Goal: Task Accomplishment & Management: Complete application form

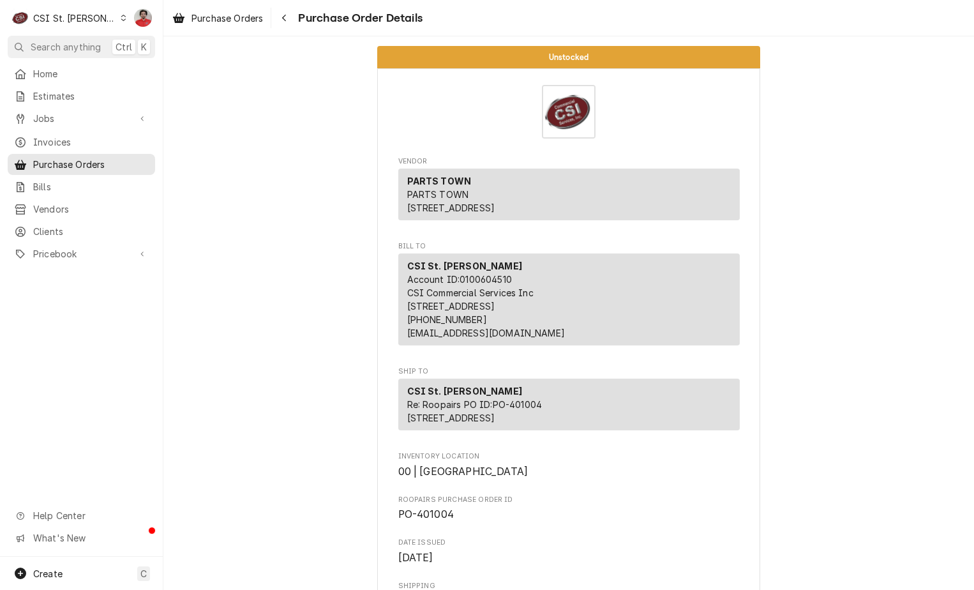
scroll to position [2106, 0]
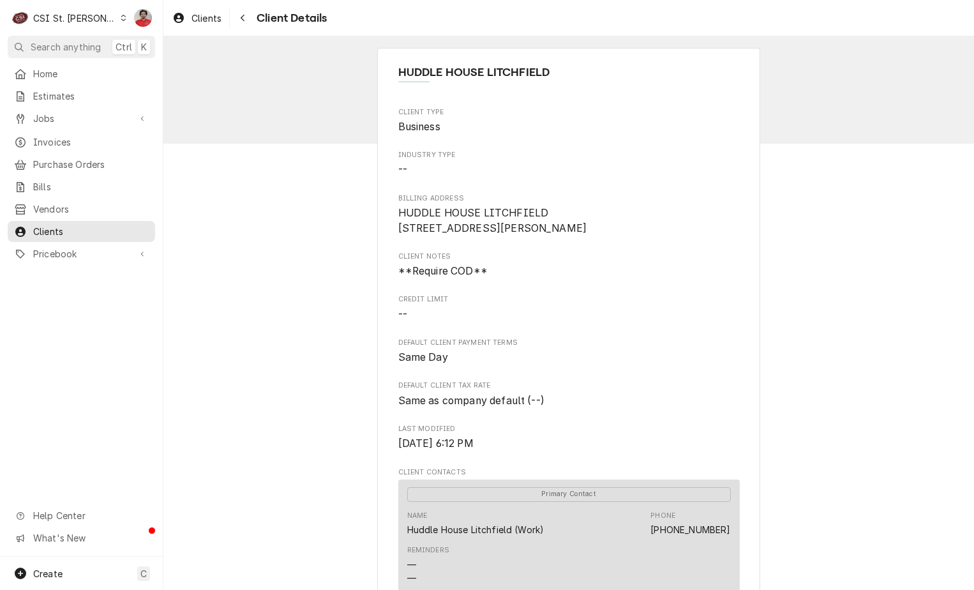
scroll to position [510, 0]
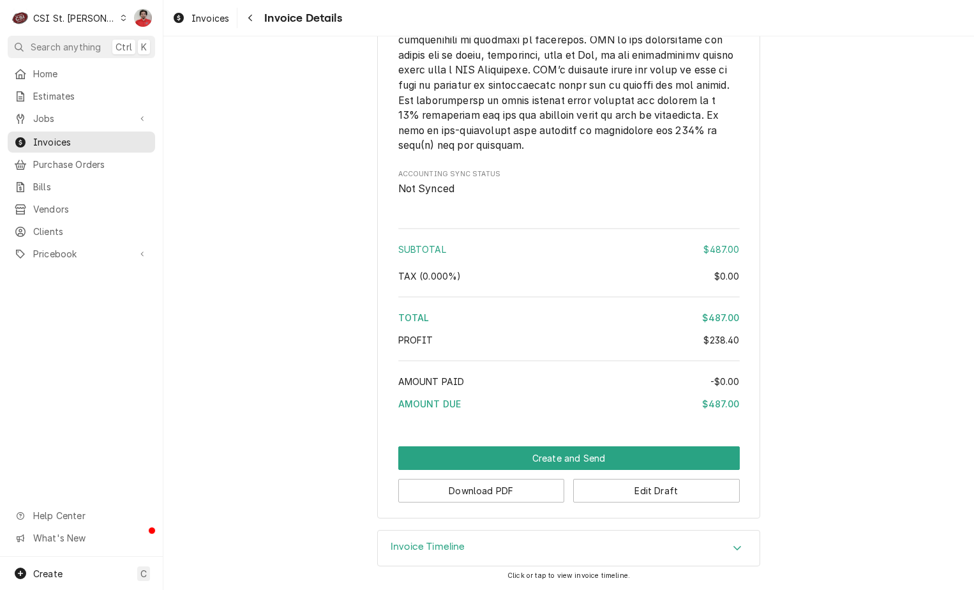
scroll to position [1651, 0]
click at [626, 490] on button "Edit Draft" at bounding box center [656, 491] width 167 height 24
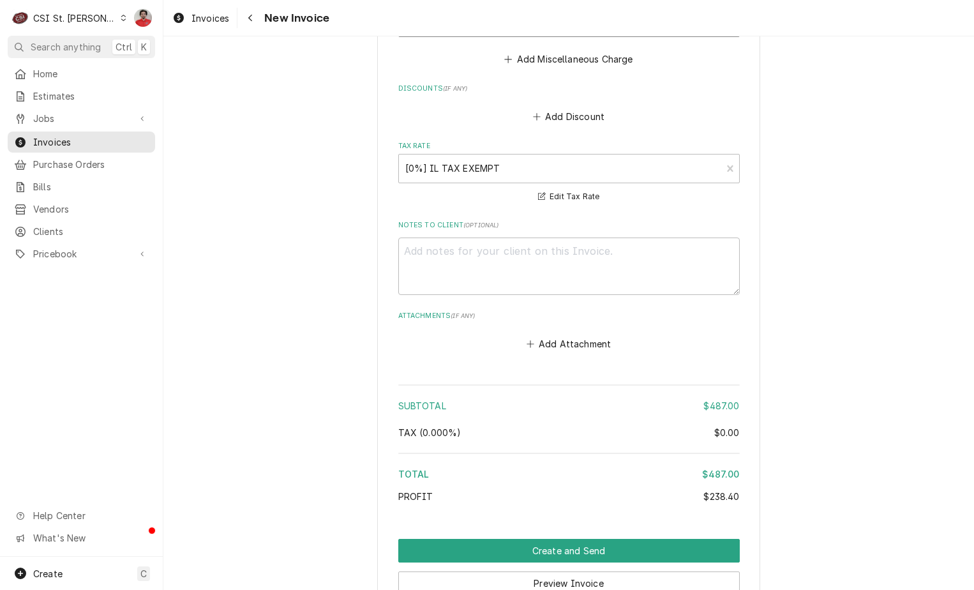
scroll to position [1647, 0]
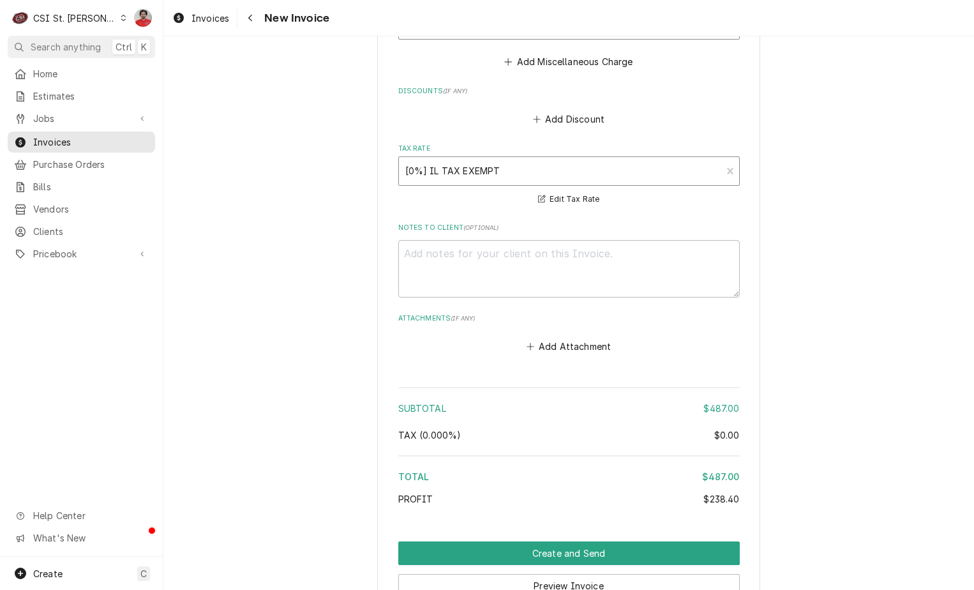
click at [569, 162] on div "Tax Rate" at bounding box center [560, 171] width 310 height 23
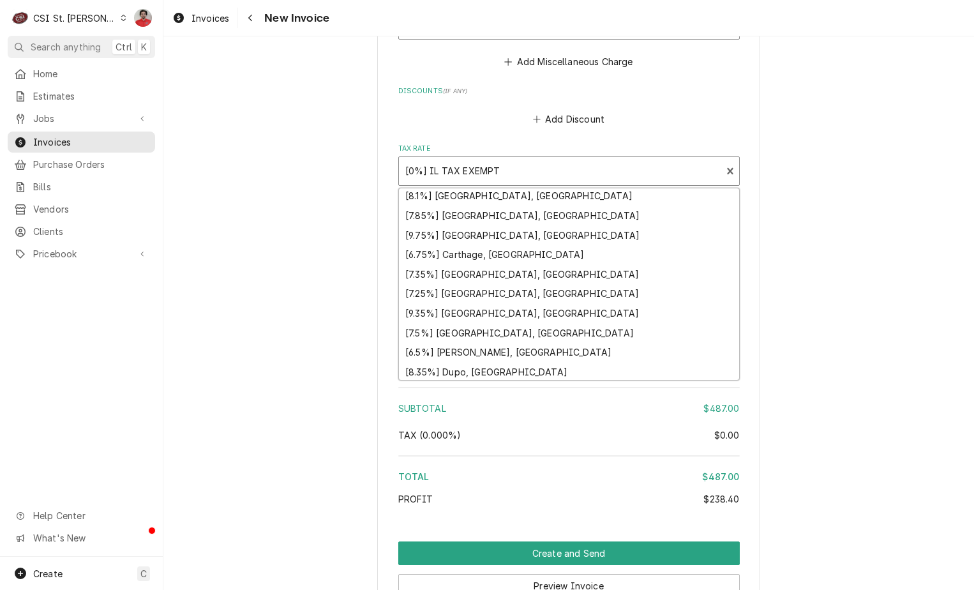
scroll to position [16, 0]
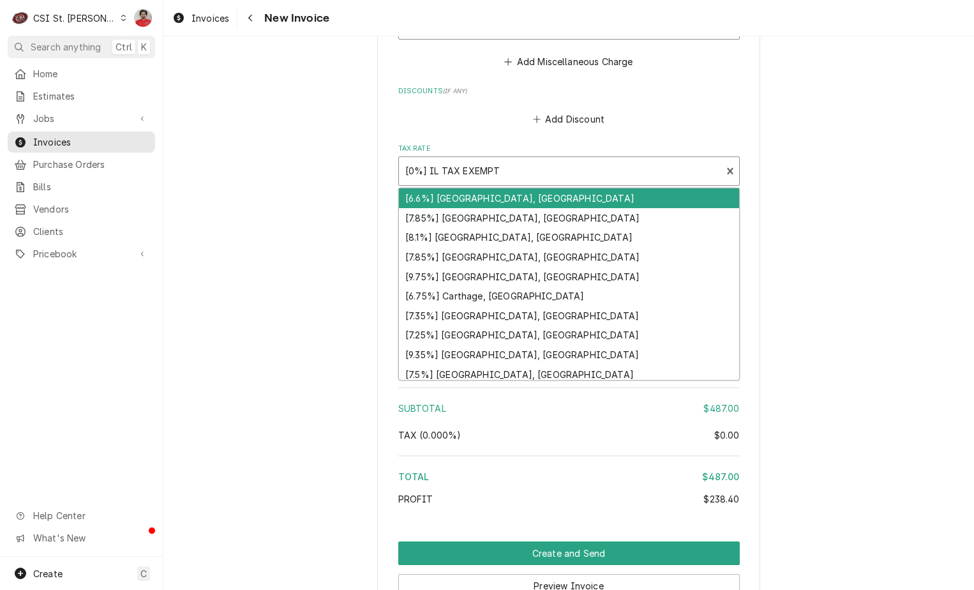
click at [536, 169] on div "Tax Rate" at bounding box center [560, 171] width 310 height 23
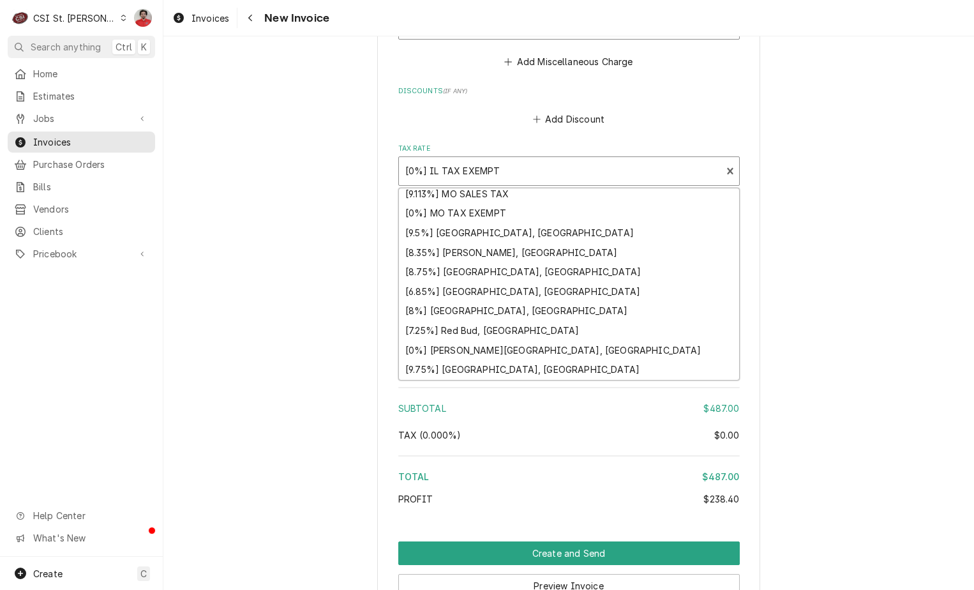
scroll to position [590, 0]
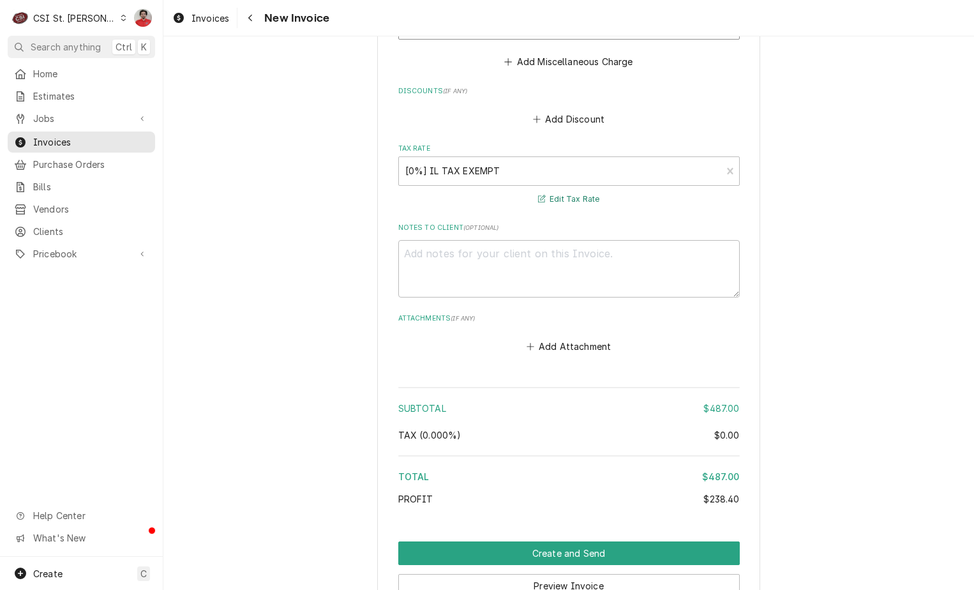
click at [574, 197] on button "Edit Tax Rate" at bounding box center [569, 199] width 66 height 16
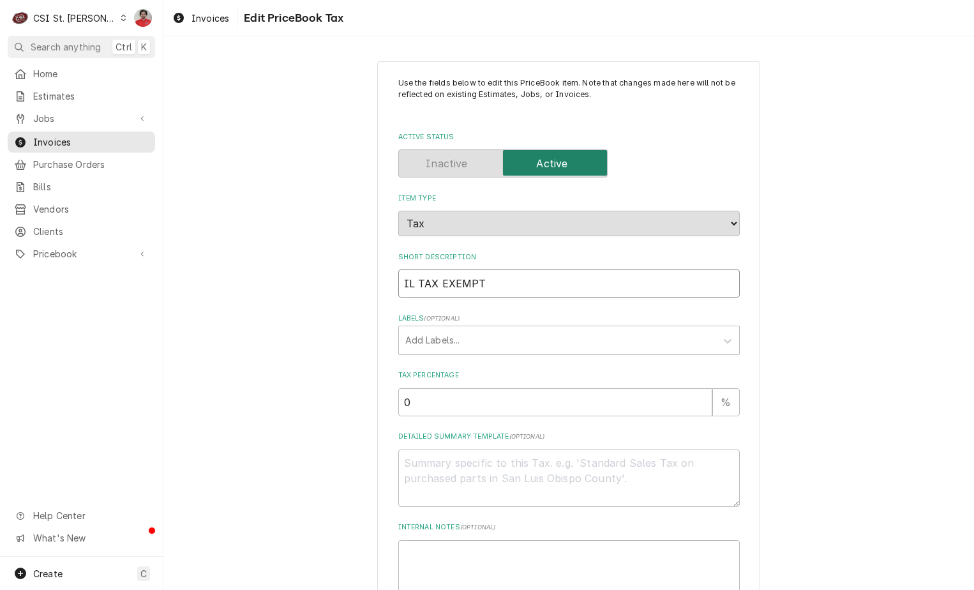
drag, startPoint x: 563, startPoint y: 285, endPoint x: 435, endPoint y: 283, distance: 128.3
click at [435, 283] on input "IL TAX EXEMPT" at bounding box center [568, 283] width 341 height 28
type textarea "x"
type input "IL TAX"
type textarea "x"
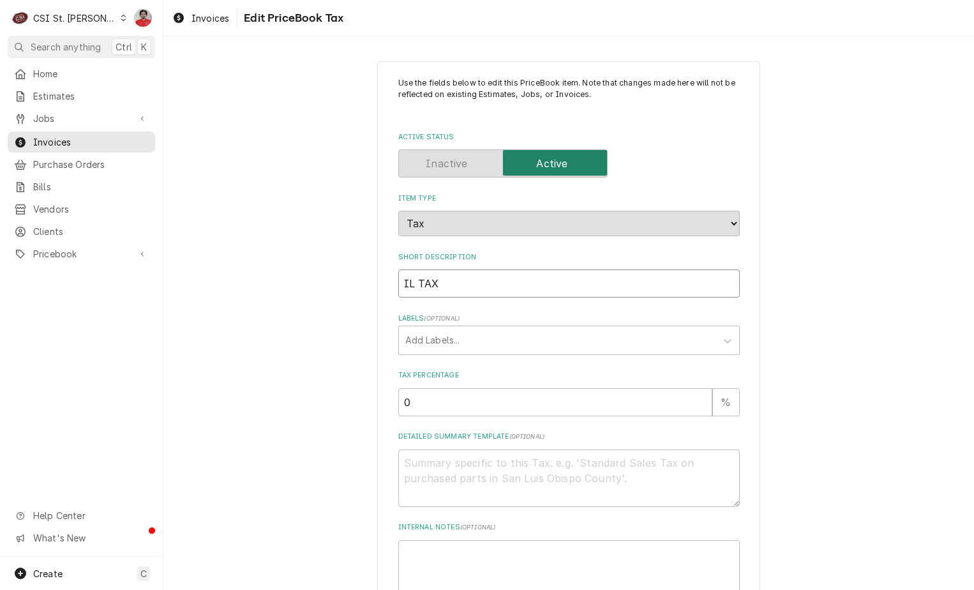
type input "IL TAX L"
type textarea "x"
type input "IL TAX"
type textarea "x"
type input "IL TAX"
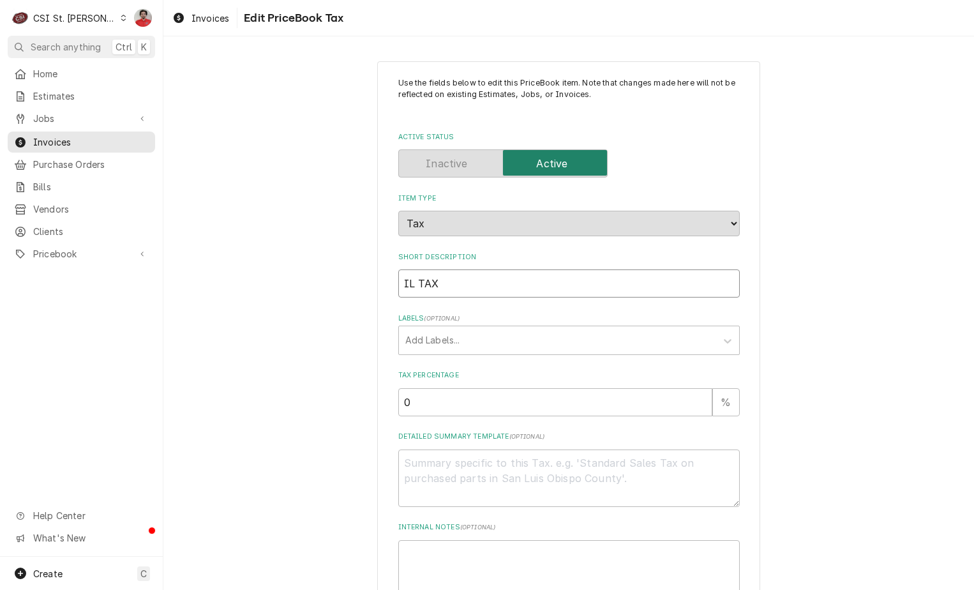
type textarea "x"
type input "IL TAX L"
type textarea "x"
type input "IL TAX LI"
type textarea "x"
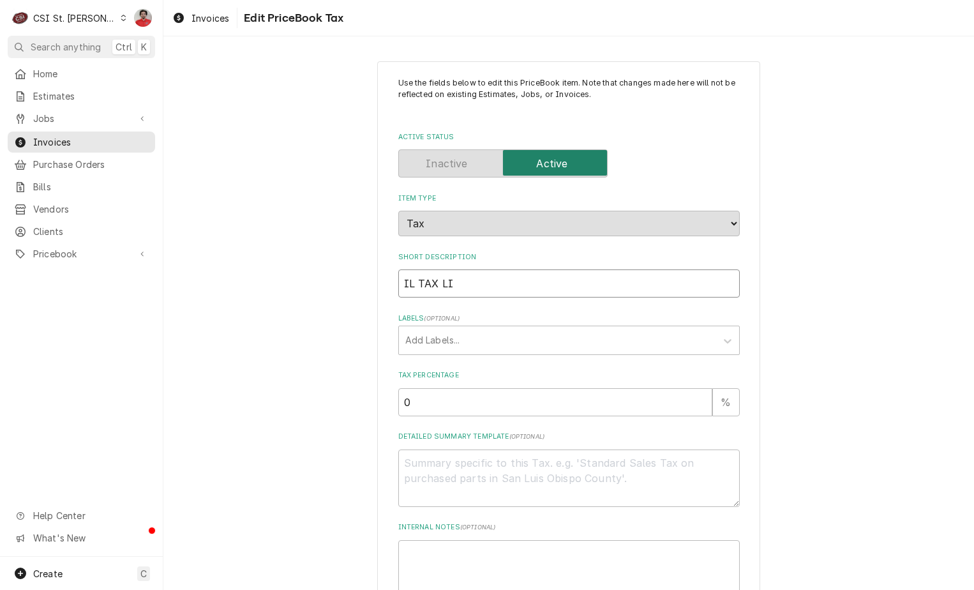
type input "IL TAX LIT"
type textarea "x"
type input "IL TAX LITC"
type textarea "x"
type input "IL TAX LITCH"
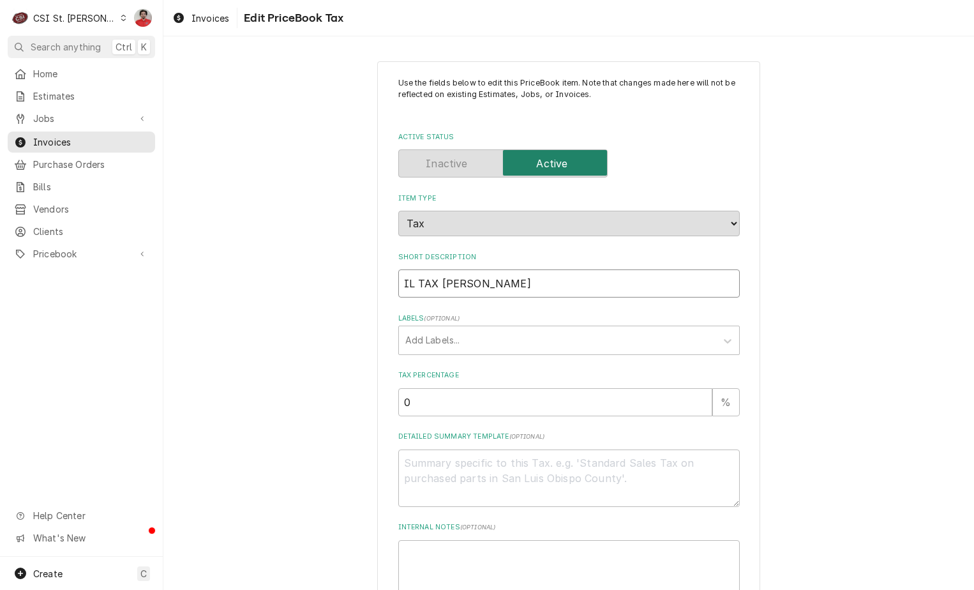
type textarea "x"
type input "IL TAX LITCHF"
type textarea "x"
type input "IL TAX LITCHFI"
type textarea "x"
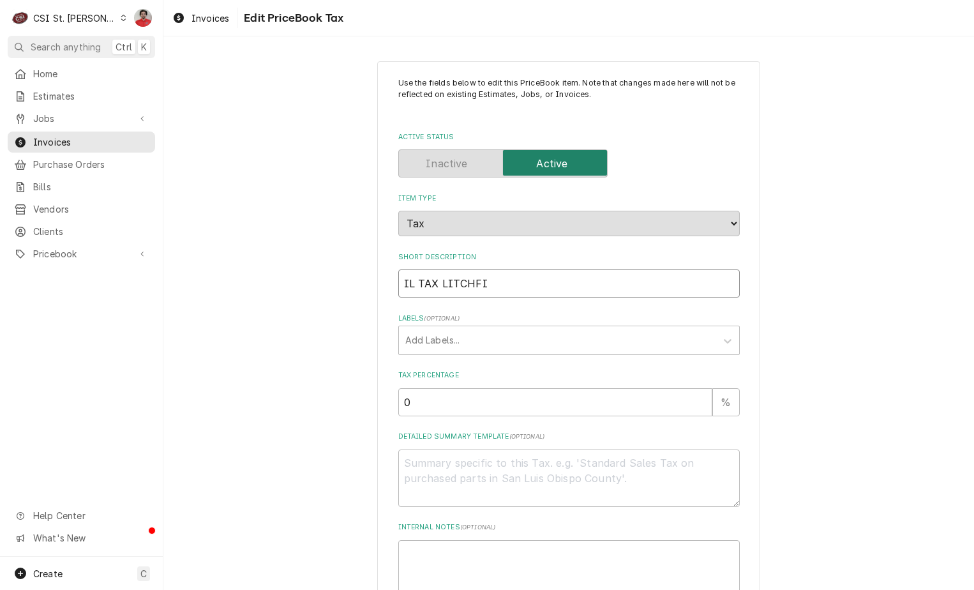
type input "IL TAX LITCHFIE"
type textarea "x"
type input "IL TAX LITCHFIEL"
type textarea "x"
type input "IL TAX LITCHFIELD"
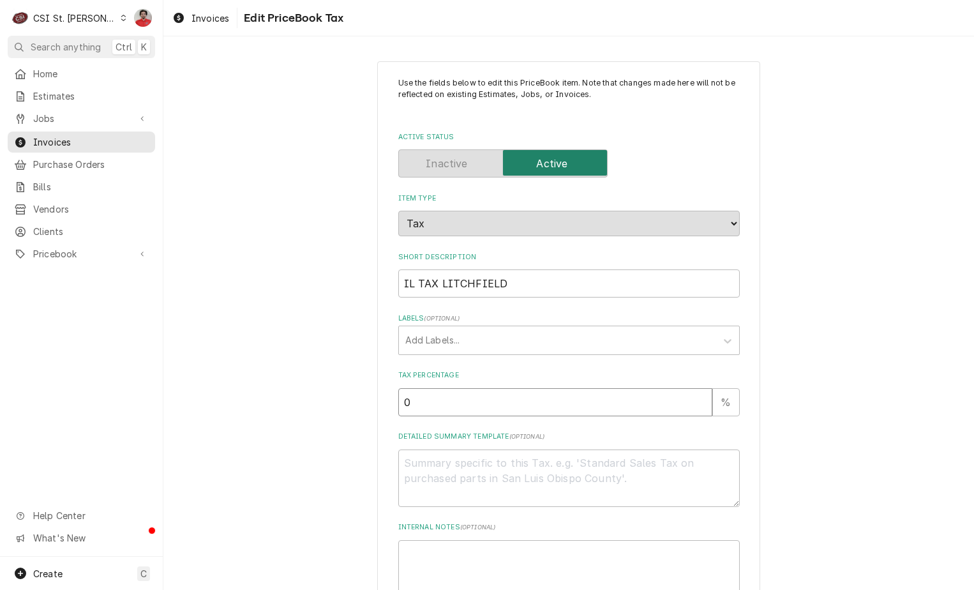
drag, startPoint x: 439, startPoint y: 405, endPoint x: 251, endPoint y: 394, distance: 188.6
click at [251, 394] on div "Use the fields below to edit this PriceBook item. Note that changes made here w…" at bounding box center [568, 413] width 811 height 727
type textarea "x"
type input "8"
type textarea "x"
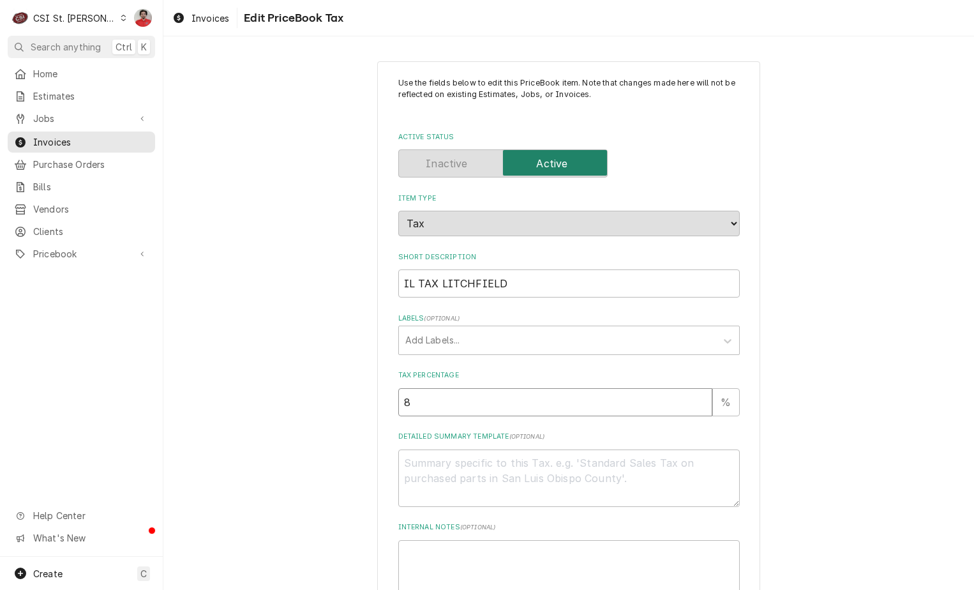
type input "8.2"
type textarea "x"
type input "8.25"
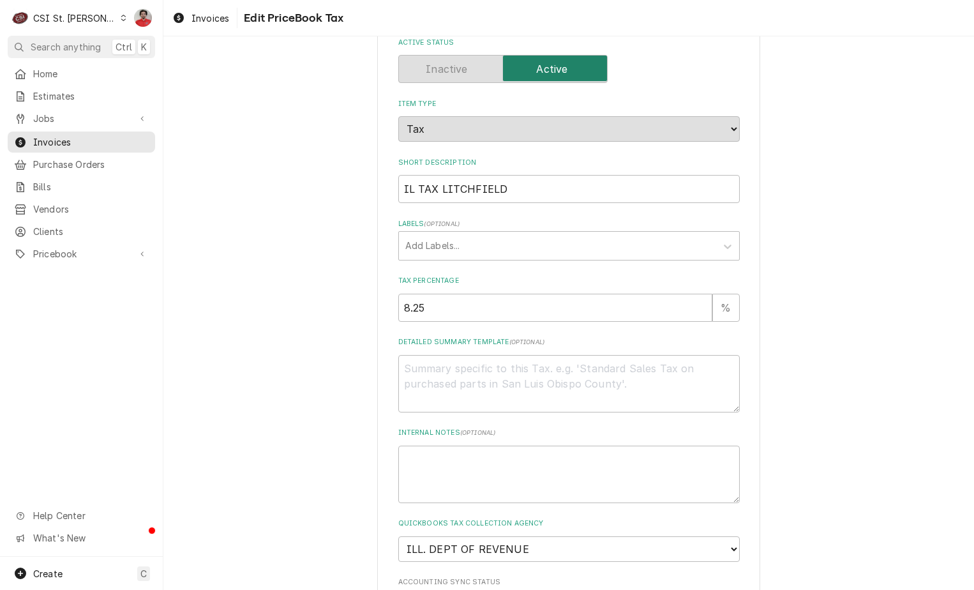
scroll to position [187, 0]
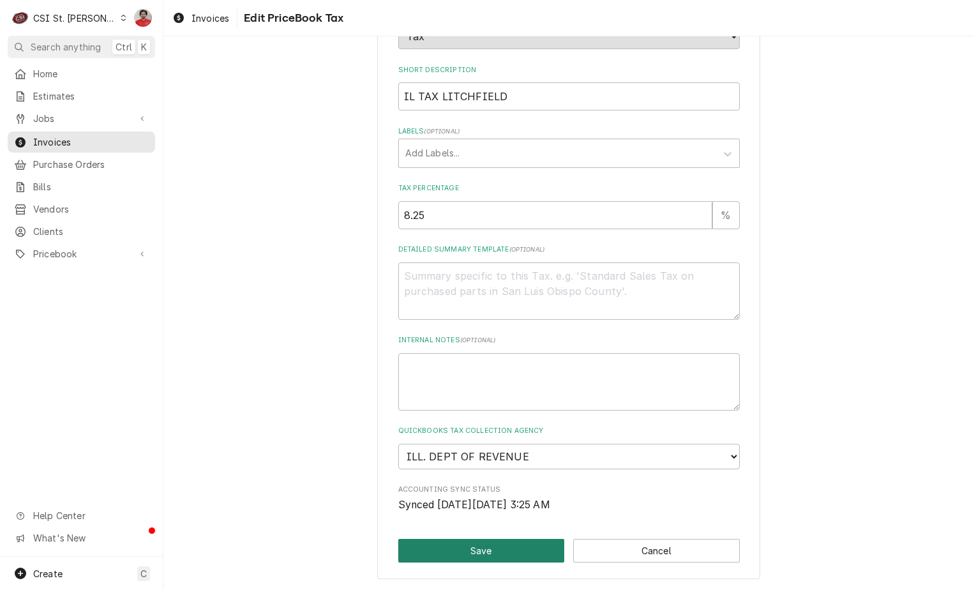
click at [483, 552] on button "Save" at bounding box center [481, 551] width 167 height 24
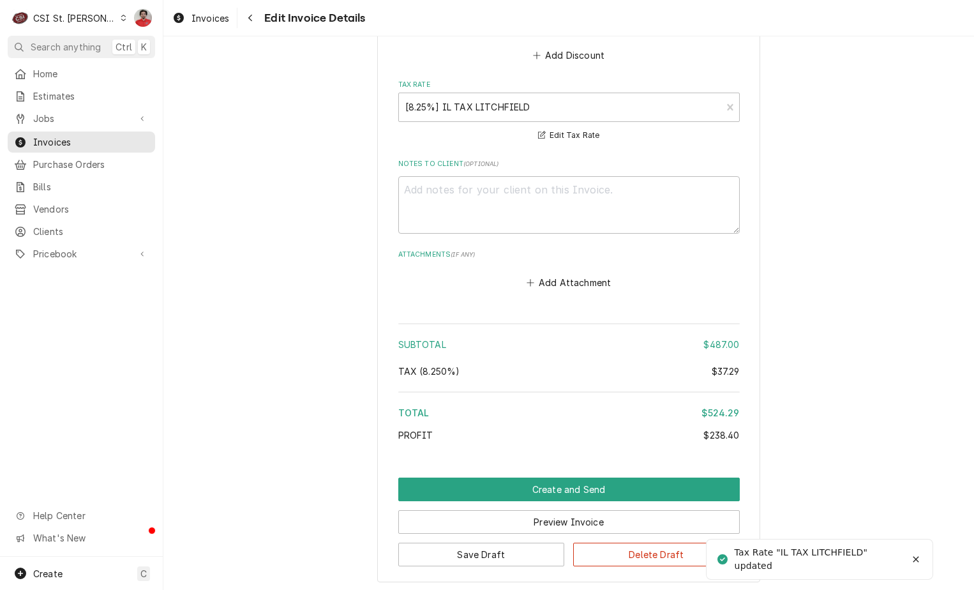
scroll to position [1775, 0]
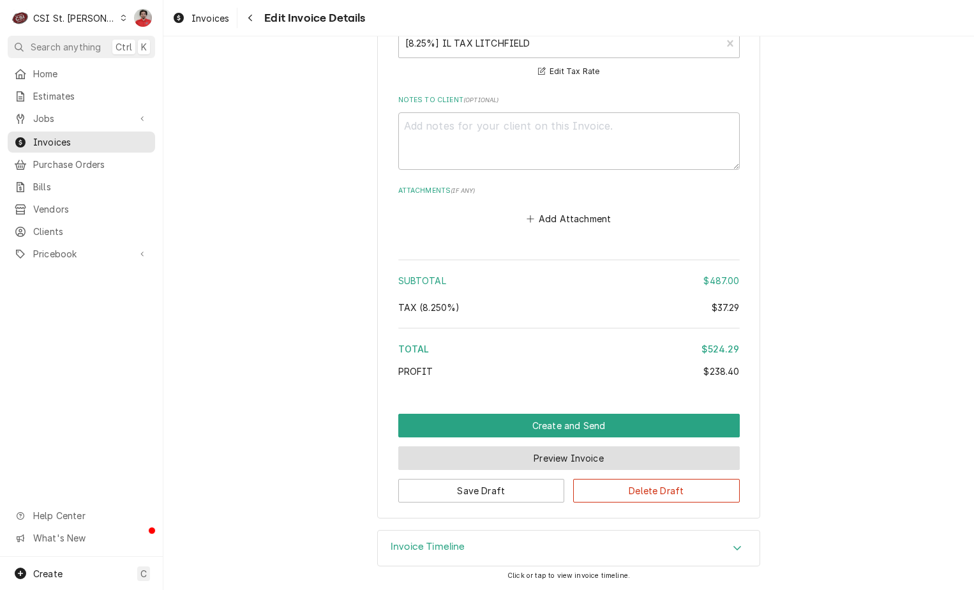
click at [534, 463] on button "Preview Invoice" at bounding box center [568, 458] width 341 height 24
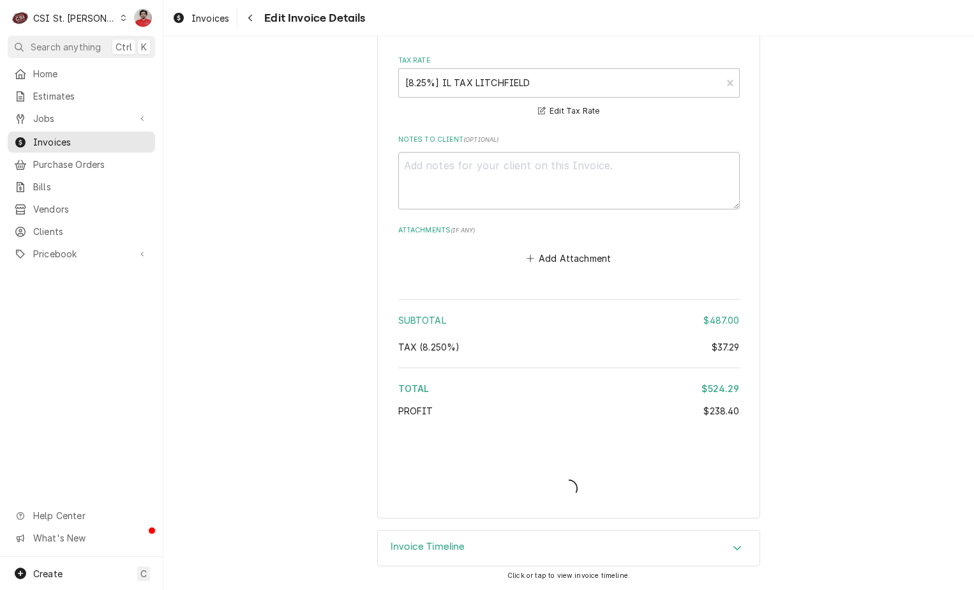
scroll to position [1736, 0]
type textarea "x"
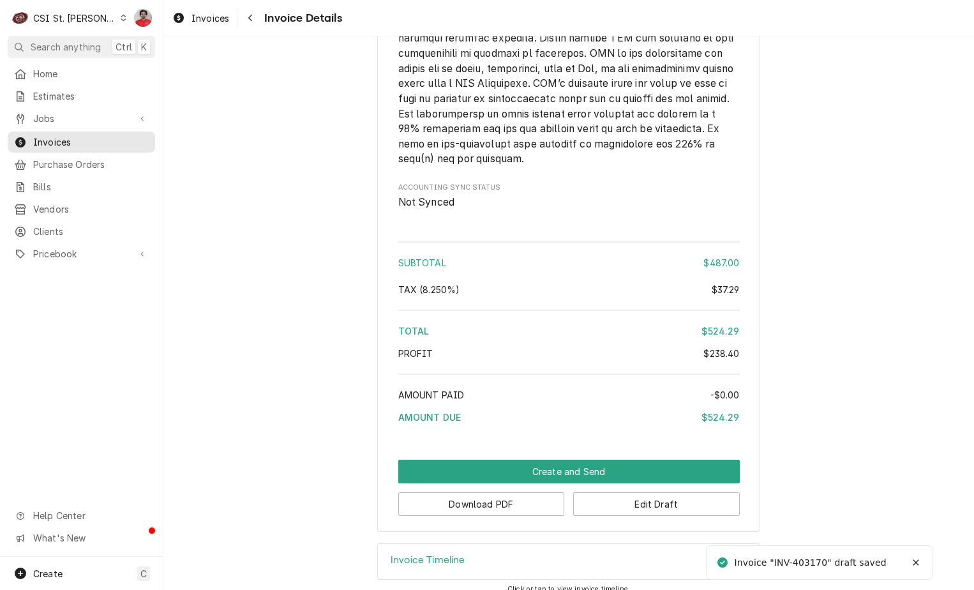
scroll to position [1651, 0]
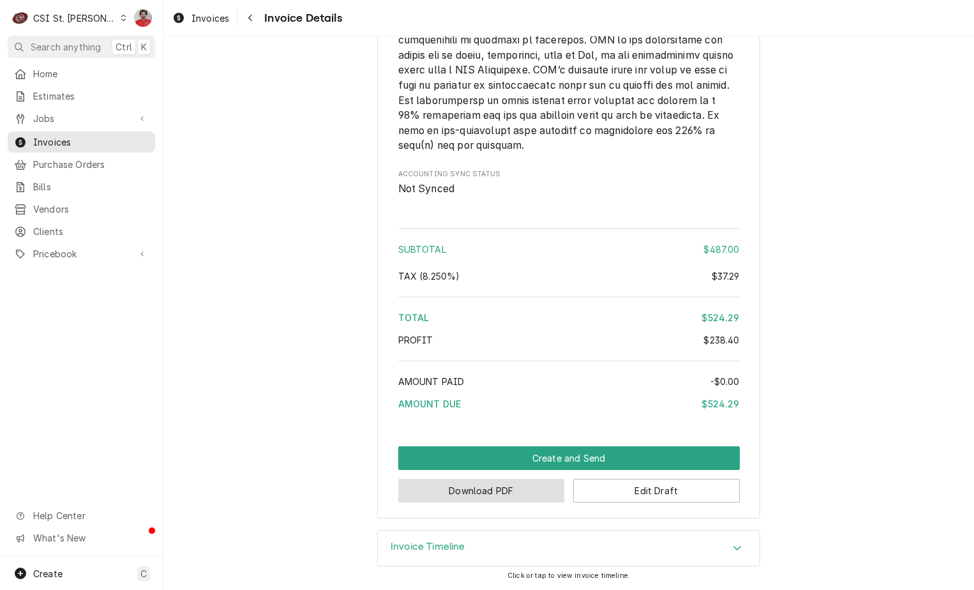
click at [525, 484] on button "Download PDF" at bounding box center [481, 491] width 167 height 24
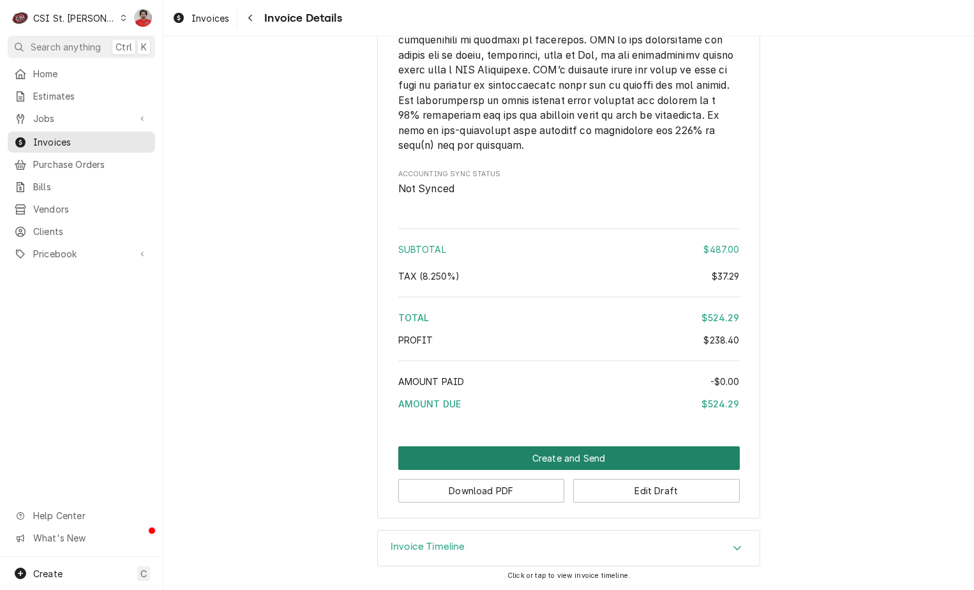
click at [517, 460] on button "Create and Send" at bounding box center [568, 458] width 341 height 24
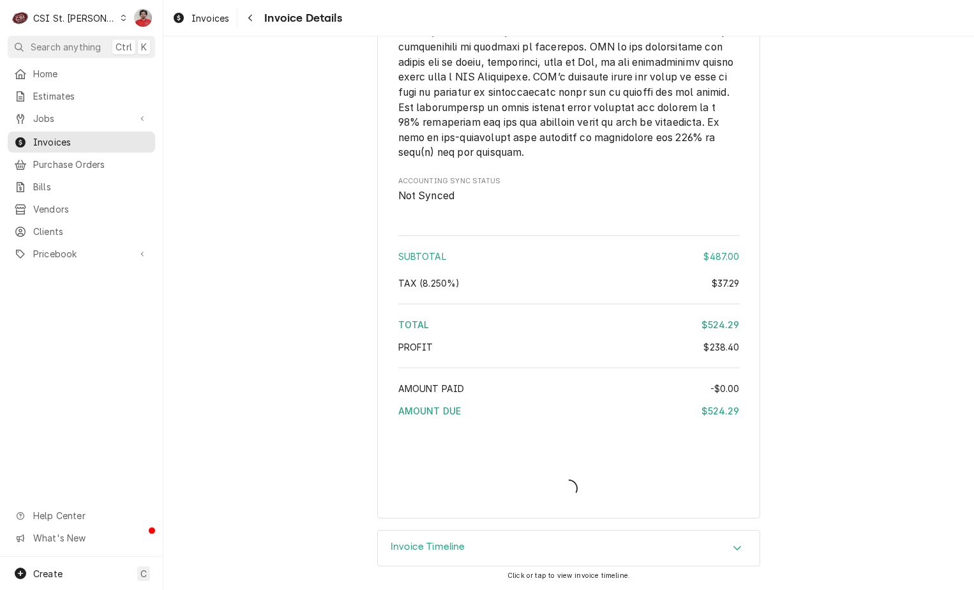
scroll to position [1644, 0]
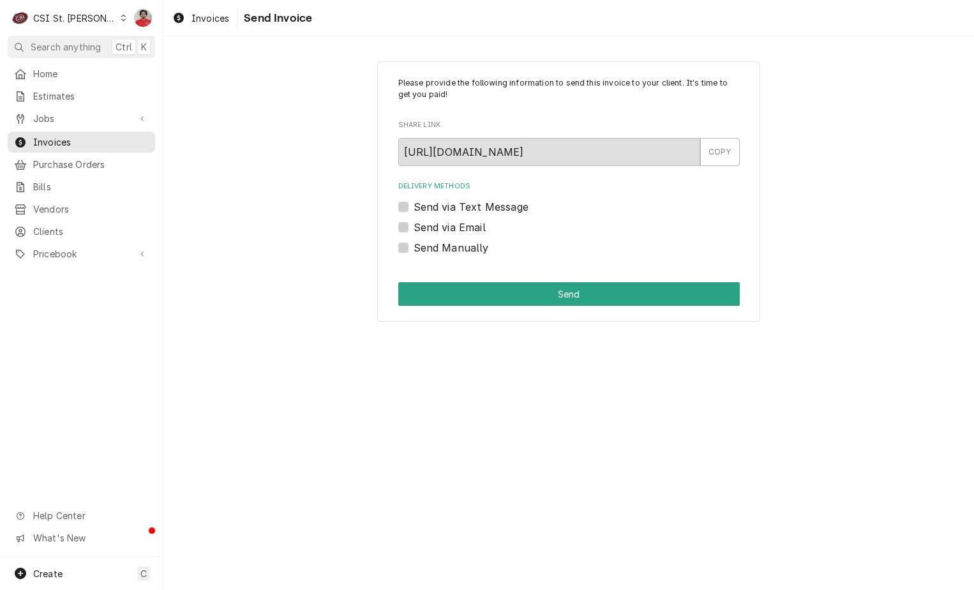
click at [432, 224] on label "Send via Email" at bounding box center [450, 227] width 72 height 15
click at [432, 224] on input "Send via Email" at bounding box center [584, 234] width 341 height 28
checkbox input "true"
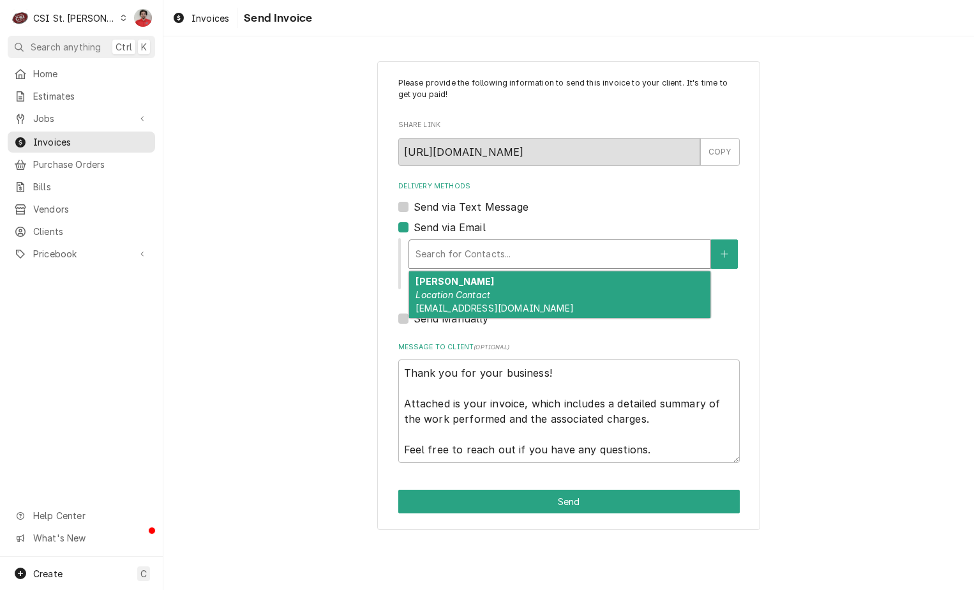
click at [472, 257] on div "Delivery Methods" at bounding box center [560, 254] width 289 height 23
click at [521, 291] on div "Marcella Brandt Location Contact junebrandt@hhowners.com" at bounding box center [559, 294] width 301 height 47
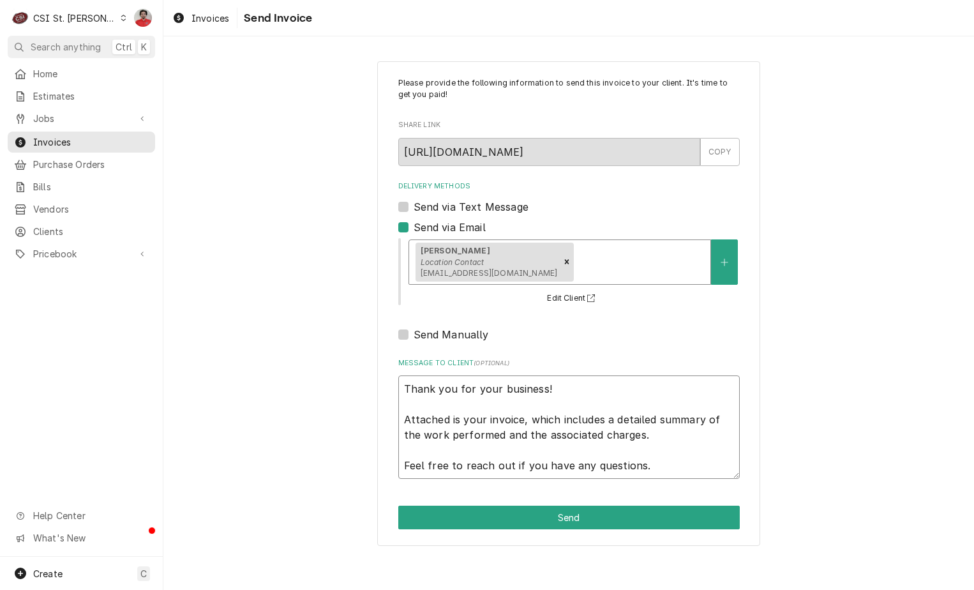
click at [630, 435] on textarea "Thank you for your business! Attached is your invoice, which includes a detaile…" at bounding box center [568, 426] width 341 height 103
type textarea "x"
type textarea "Thank you for your business! Attached is your invoice, which includes a detaile…"
type textarea "x"
type textarea "Thank you for your business! W Feel free to reach out if you have any questions."
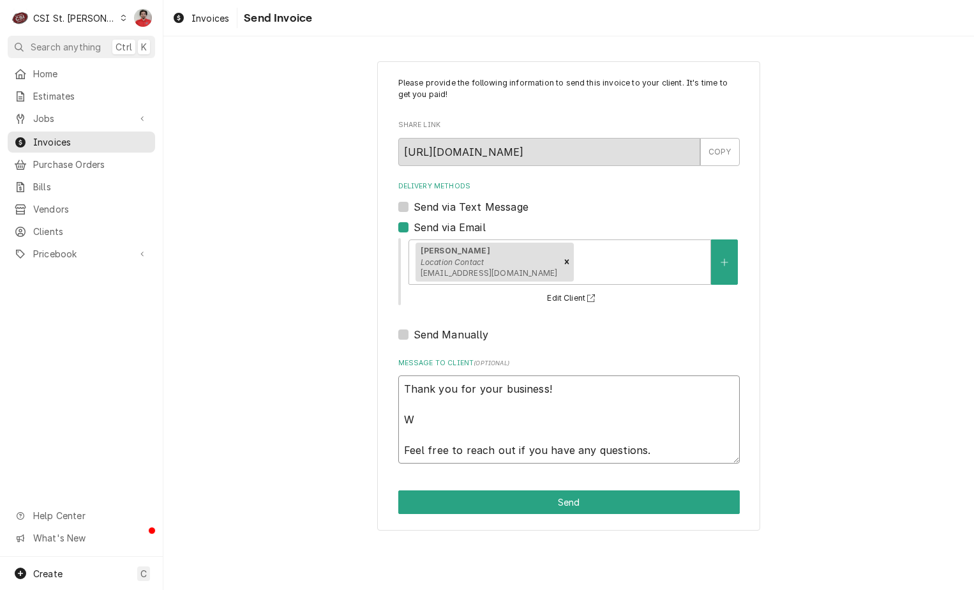
type textarea "x"
type textarea "Thank you for your business! We Feel free to reach out if you have any question…"
type textarea "x"
type textarea "Thank you for your business! We Feel free to reach out if you have any question…"
type textarea "x"
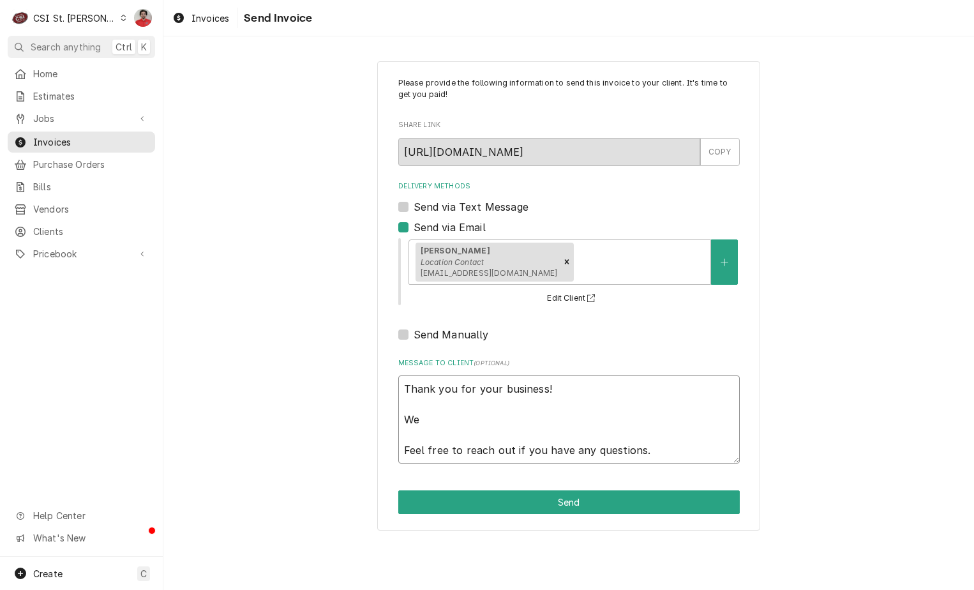
type textarea "Thank you for your business! We h Feel free to reach out if you have any questi…"
type textarea "x"
type textarea "Thank you for your business! We ha Feel free to reach out if you have any quest…"
type textarea "x"
type textarea "Thank you for your business! We hav Feel free to reach out if you have any ques…"
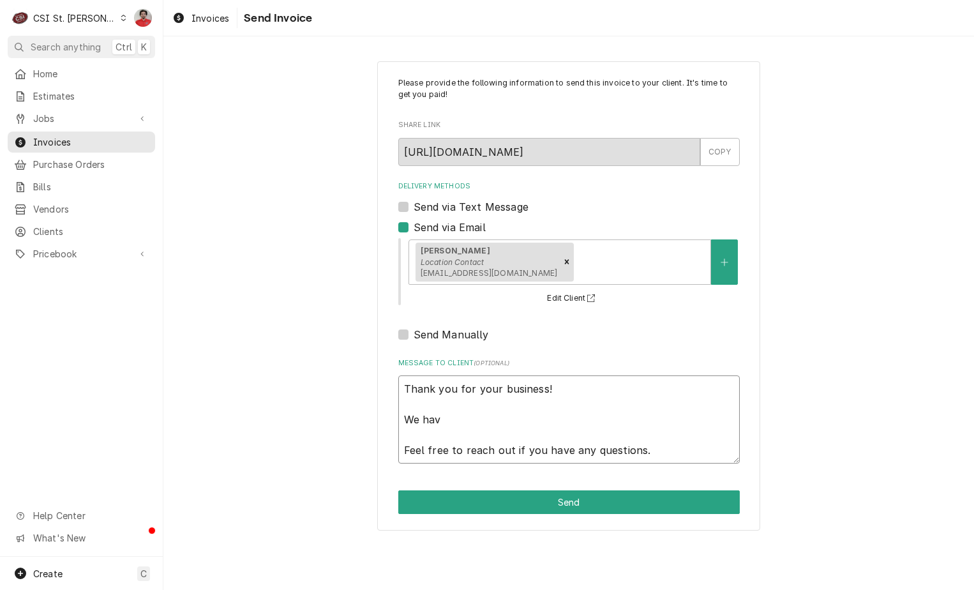
type textarea "x"
type textarea "Thank you for your business! We have Feel free to reach out if you have any que…"
type textarea "x"
type textarea "Thank you for your business! We have Feel free to reach out if you have any que…"
type textarea "x"
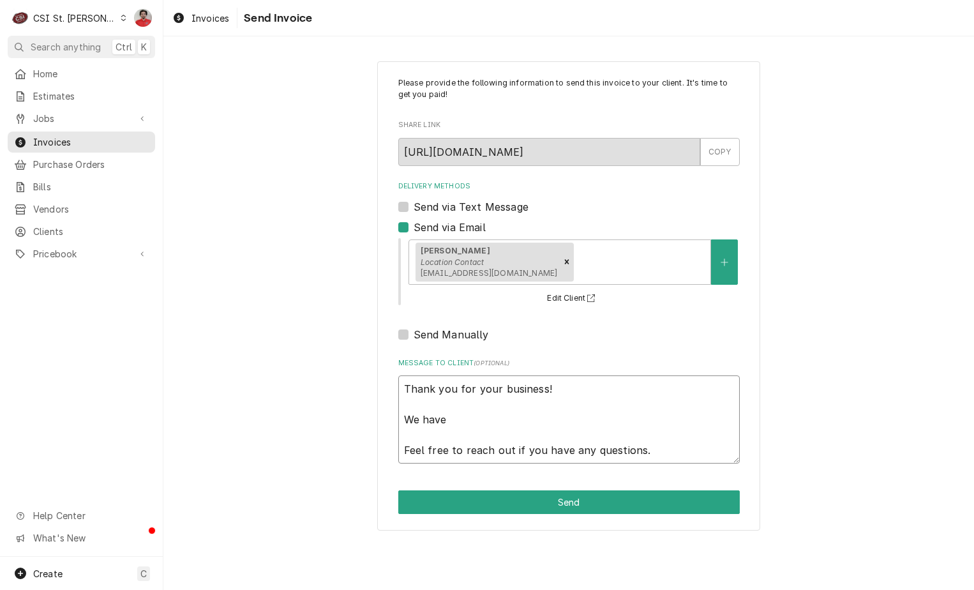
type textarea "Thank you for your business! We have p Feel free to reach out if you have any q…"
type textarea "x"
type textarea "Thank you for your business! We have pl Feel free to reach out if you have any …"
type textarea "x"
type textarea "Thank you for your business! We have pla Feel free to reach out if you have any…"
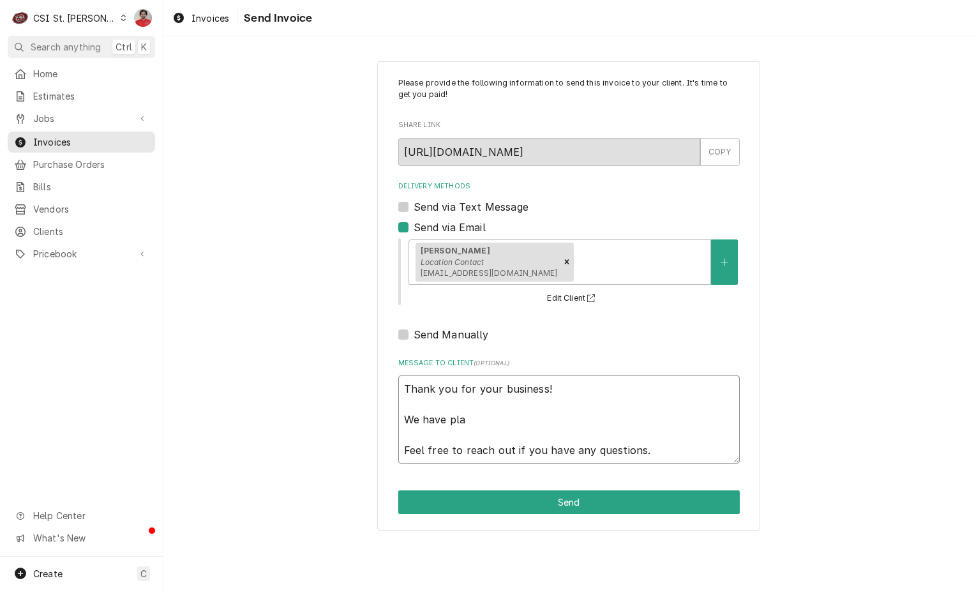
type textarea "x"
type textarea "Thank you for your business! We have plae Feel free to reach out if you have an…"
type textarea "x"
type textarea "Thank you for your business! We have pla Feel free to reach out if you have any…"
type textarea "x"
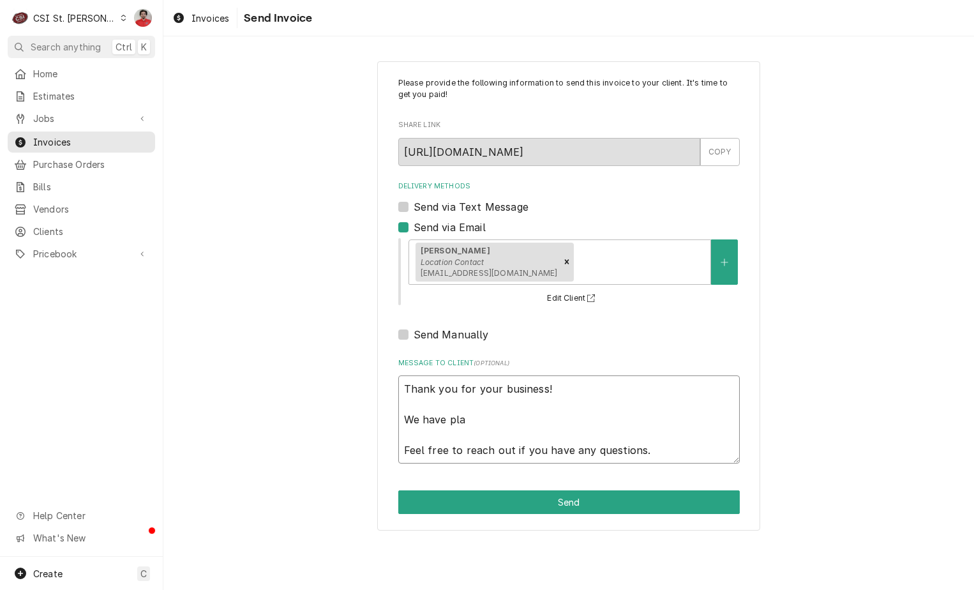
type textarea "Thank you for your business! We have plac Feel free to reach out if you have an…"
type textarea "x"
type textarea "Thank you for your business! We have place Feel free to reach out if you have a…"
type textarea "x"
type textarea "Thank you for your business! We have placed Feel free to reach out if you have …"
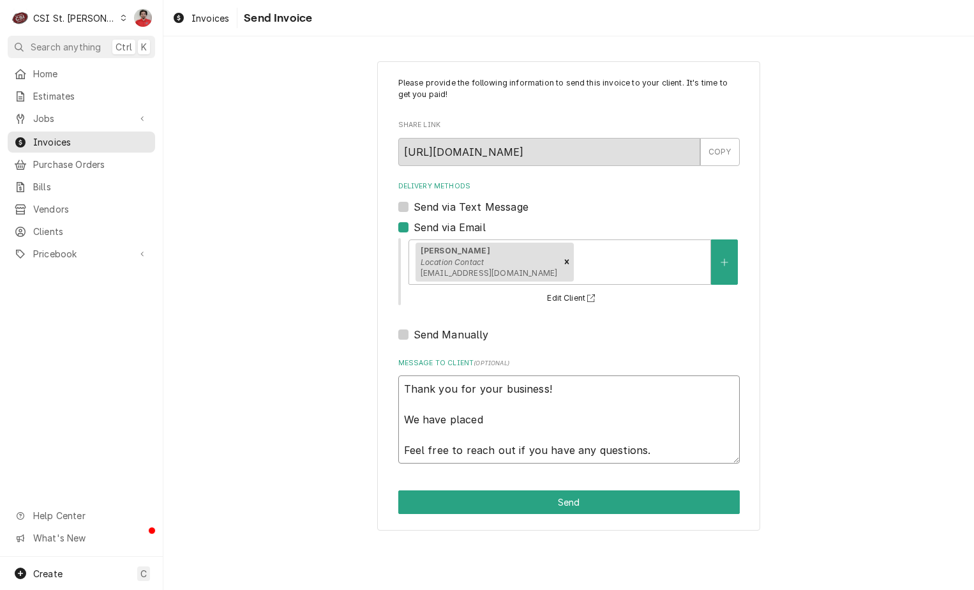
type textarea "x"
type textarea "Thank you for your business! We have placed Feel free to reach out if you have …"
type textarea "x"
type textarea "Thank you for your business! We have placed t Feel free to reach out if you hav…"
type textarea "x"
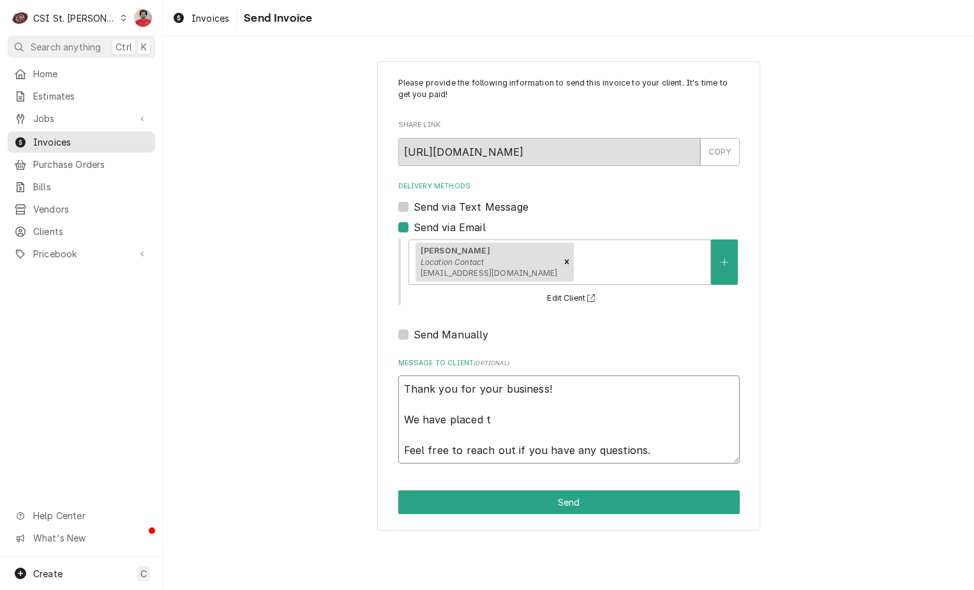
type textarea "Thank you for your business! We have placed th Feel free to reach out if you ha…"
type textarea "x"
type textarea "Thank you for your business! We have placed the Feel free to reach out if you h…"
type textarea "x"
type textarea "Thank you for your business! We have placed the Feel free to reach out if you h…"
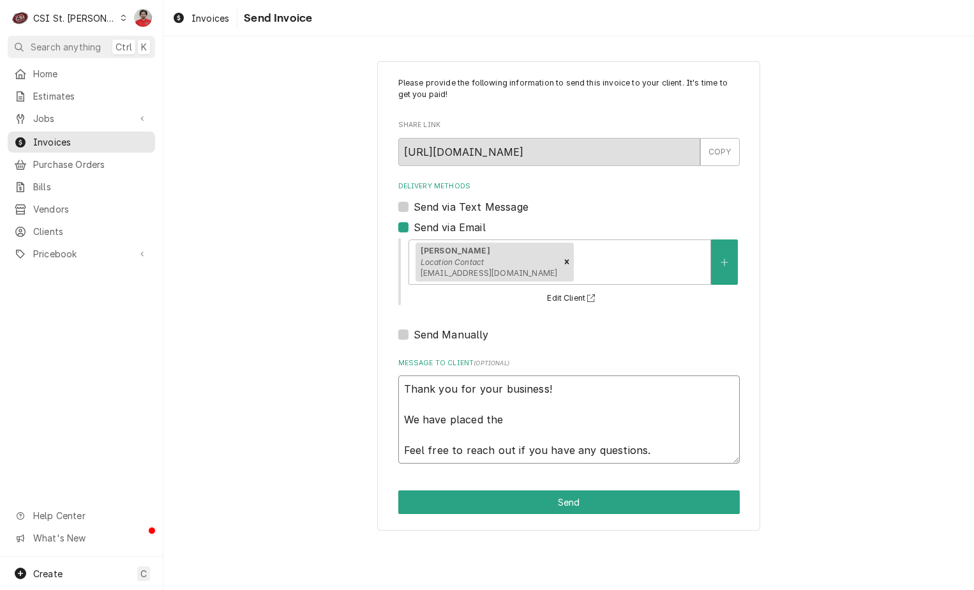
type textarea "x"
type textarea "Thank you for your business! We have placed the o Feel free to reach out if you…"
type textarea "x"
type textarea "Thank you for your business! We have placed the or Feel free to reach out if yo…"
type textarea "x"
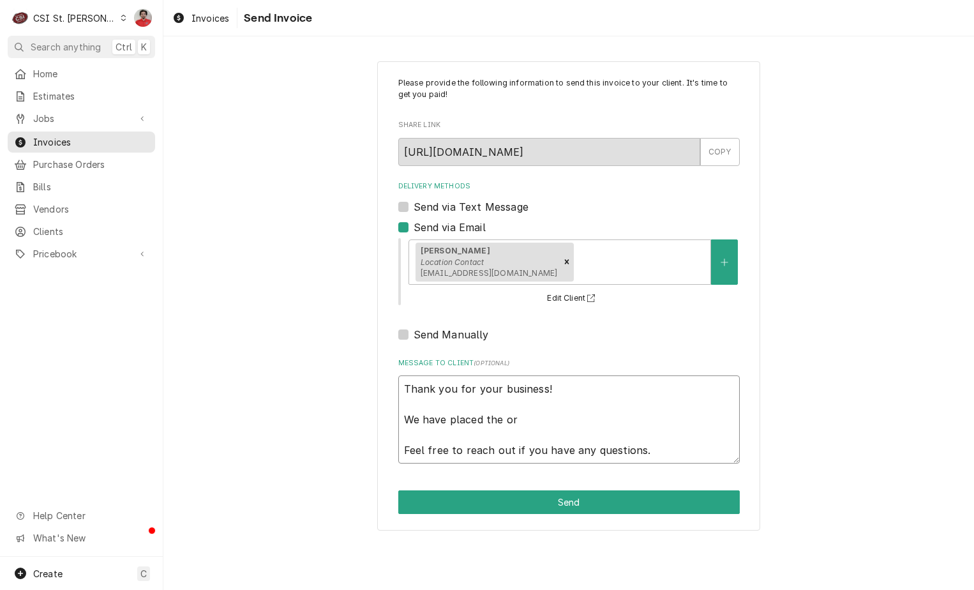
type textarea "Thank you for your business! We have placed the ord Feel free to reach out if y…"
type textarea "x"
type textarea "Thank you for your business! We have placed the orde Feel free to reach out if …"
type textarea "x"
type textarea "Thank you for your business! We have placed the order Feel free to reach out if…"
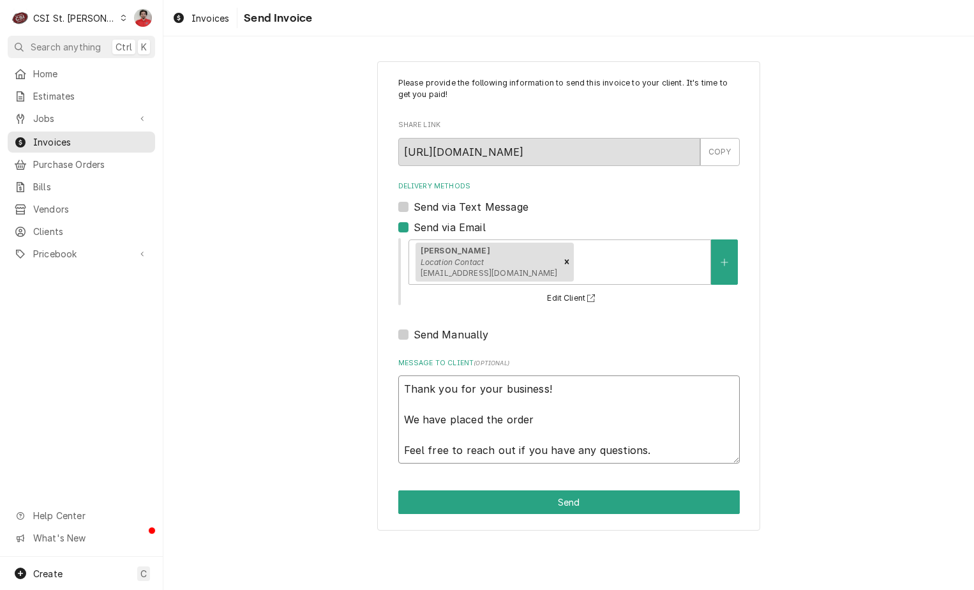
type textarea "x"
type textarea "Thank you for your business! We have placed the order Feel free to reach out if…"
type textarea "x"
type textarea "Thank you for your business! We have placed the order f Feel free to reach out …"
type textarea "x"
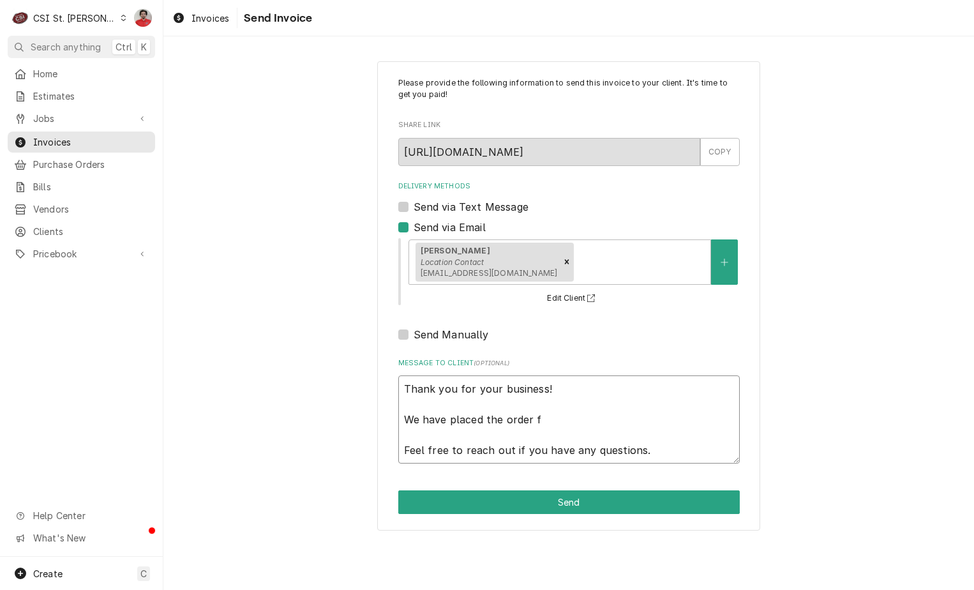
type textarea "Thank you for your business! We have placed the order fo Feel free to reach out…"
type textarea "x"
type textarea "Thank you for your business! We have placed the order for Feel free to reach ou…"
type textarea "x"
type textarea "Thank you for your business! We have placed the order for Feel free to reach ou…"
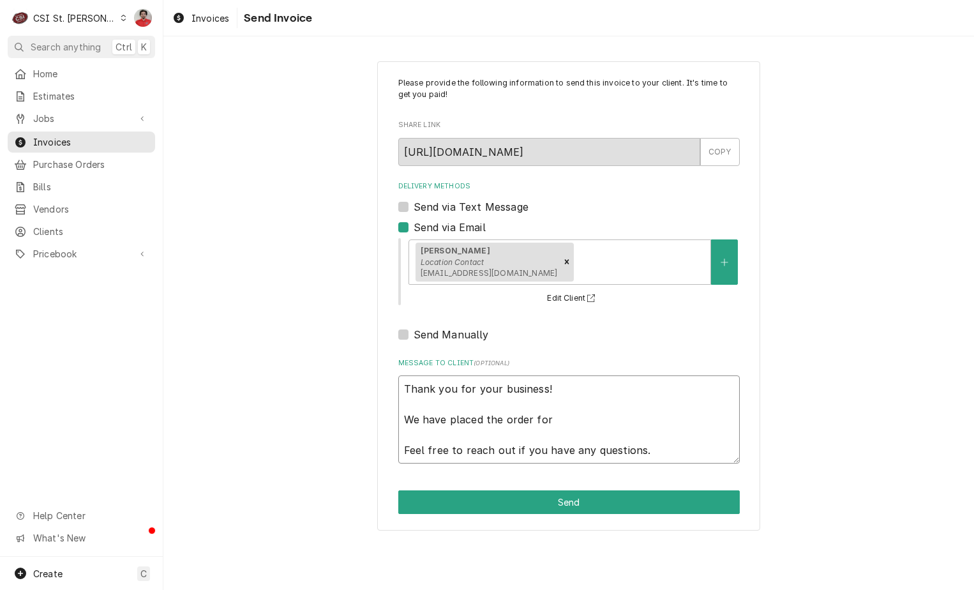
type textarea "x"
type textarea "Thank you for your business! We have placed the order for y Feel free to reach …"
type textarea "x"
type textarea "Thank you for your business! We have placed the order for yo Feel free to reach…"
type textarea "x"
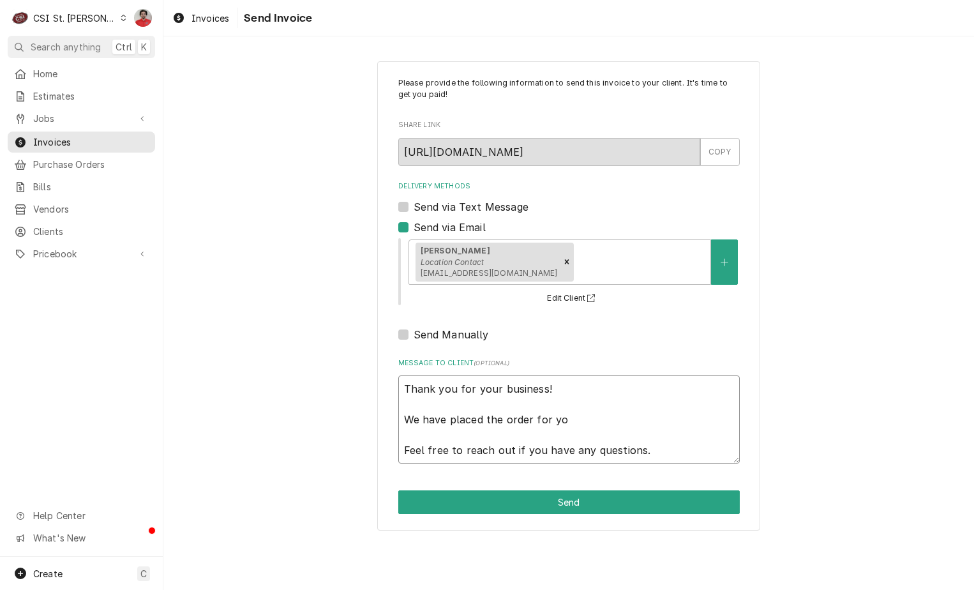
type textarea "Thank you for your business! We have placed the order for you Feel free to reac…"
type textarea "x"
type textarea "Thank you for your business! We have placed the order for your Feel free to rea…"
type textarea "x"
type textarea "Thank you for your business! We have placed the order for you Feel free to reac…"
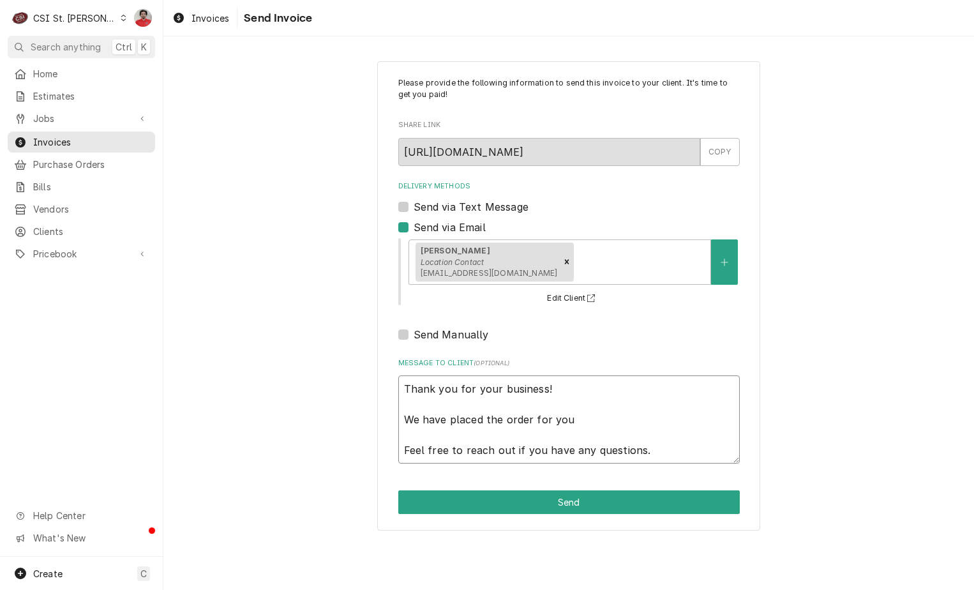
type textarea "x"
type textarea "Thank you for your business! We have placed the order for yo Feel free to reach…"
type textarea "x"
type textarea "Thank you for your business! We have placed the order for y Feel free to reach …"
type textarea "x"
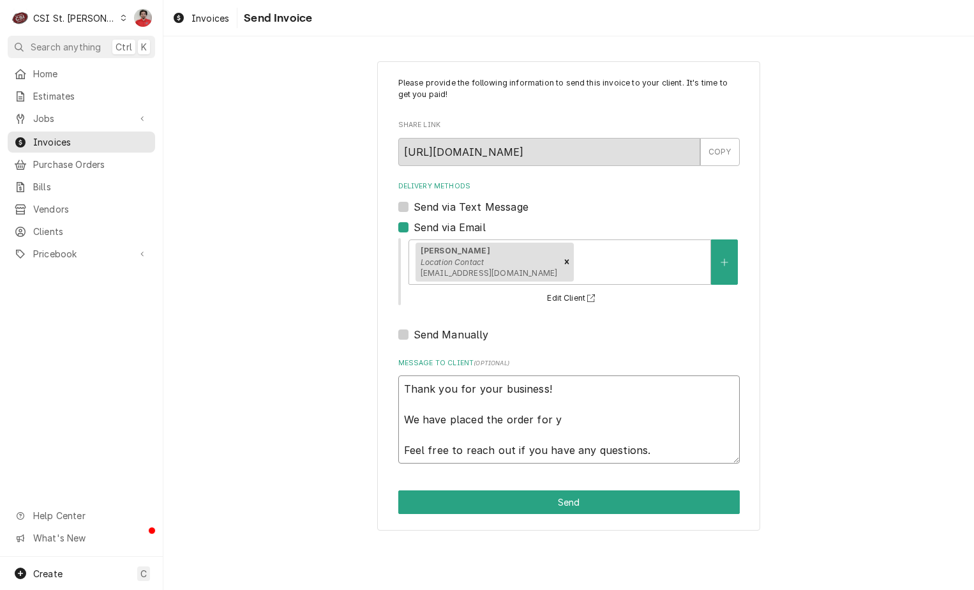
type textarea "Thank you for your business! We have placed the order for Feel free to reach ou…"
type textarea "x"
type textarea "Thank you for your business! We have placed the order for t Feel free to reach …"
type textarea "x"
type textarea "Thank you for your business! We have placed the order for th Feel free to reach…"
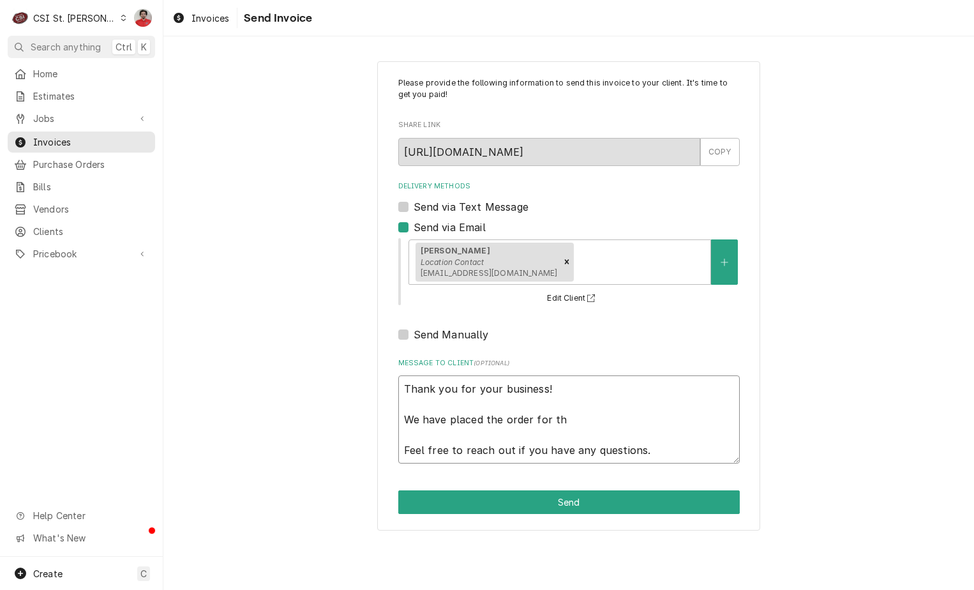
type textarea "x"
type textarea "Thank you for your business! We have placed the order for the Feel free to reac…"
type textarea "x"
type textarea "Thank you for your business! We have placed the order for the Feel free to reac…"
type textarea "x"
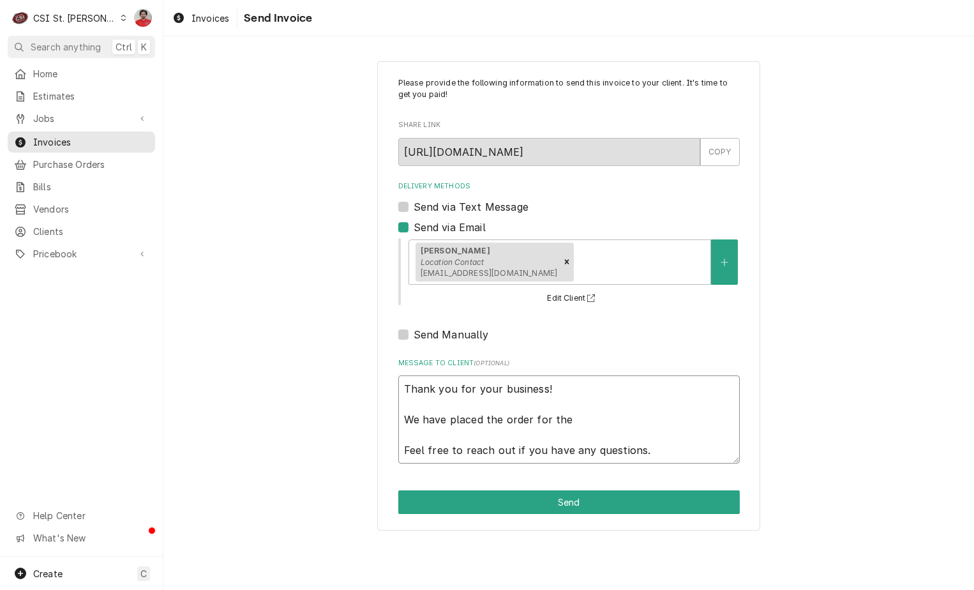
type textarea "Thank you for your business! We have placed the order for the g Feel free to re…"
type textarea "x"
type textarea "Thank you for your business! We have placed the order for the ga Feel free to r…"
type textarea "x"
type textarea "Thank you for your business! We have placed the order for the gas Feel free to …"
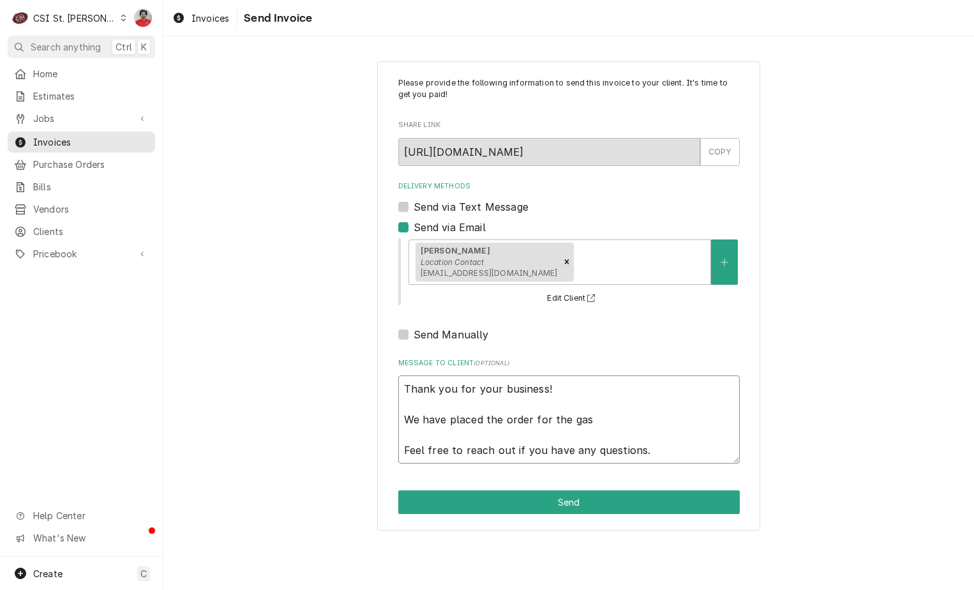
type textarea "x"
type textarea "Thank you for your business! We have placed the order for the gask Feel free to…"
type textarea "x"
type textarea "Thank you for your business! We have placed the order for the gaske Feel free t…"
type textarea "x"
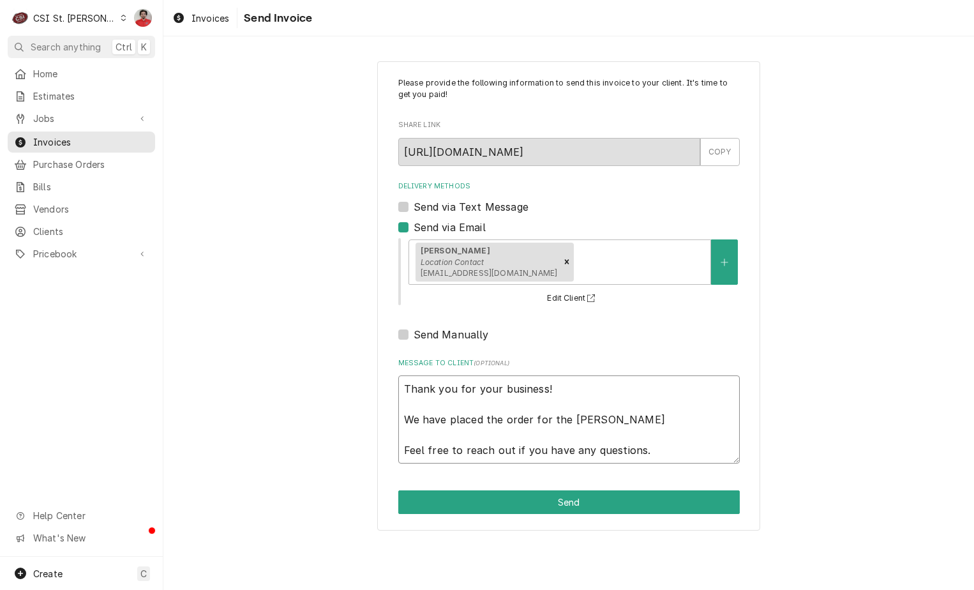
type textarea "Thank you for your business! We have placed the order for the gasket Feel free …"
type textarea "x"
type textarea "Thank you for your business! We have placed the order for the gaskets Feel free…"
type textarea "x"
type textarea "Thank you for your business! We have placed the order for the gaskets Feel free…"
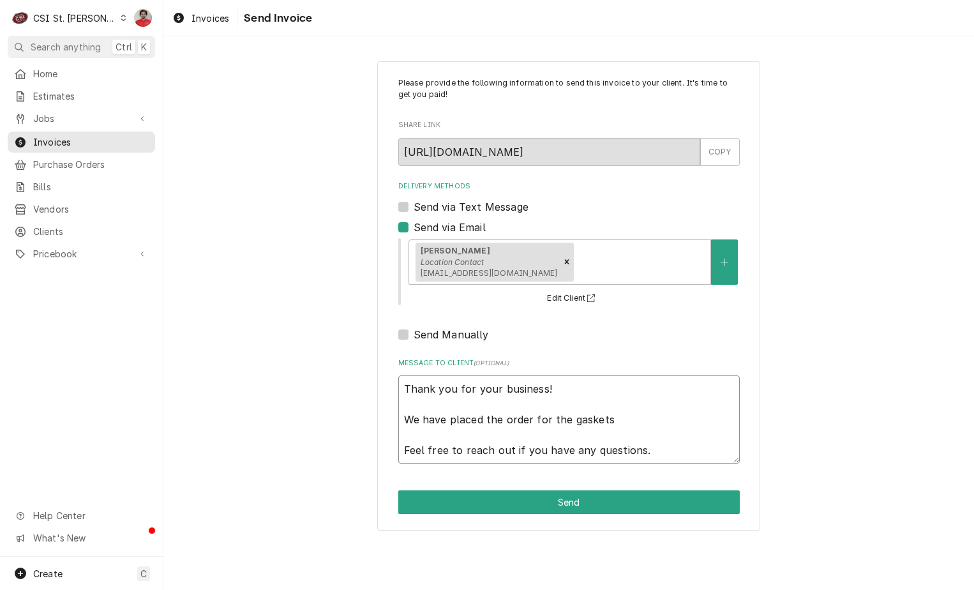
type textarea "x"
type textarea "Thank you for your business! We have placed the order for the gaskets w Feel fr…"
type textarea "x"
type textarea "Thank you for your business! We have placed the order for the gaskets wy Feel f…"
type textarea "x"
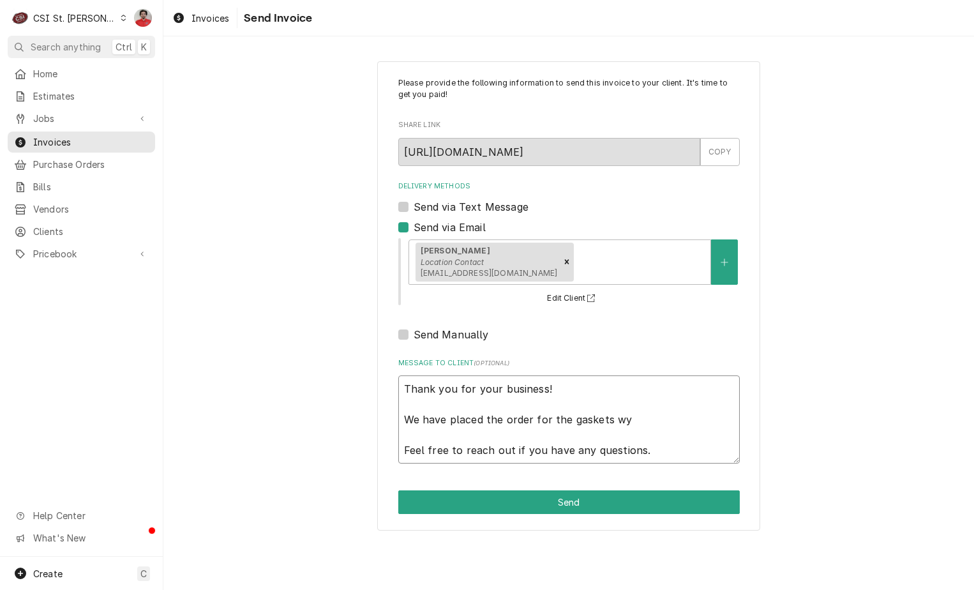
type textarea "Thank you for your business! We have placed the order for the gaskets w Feel fr…"
type textarea "x"
type textarea "Thank you for your business! We have placed the order for the gaskets Feel free…"
type textarea "x"
type textarea "Thank you for your business! We have placed the order for the gaskets y Feel fr…"
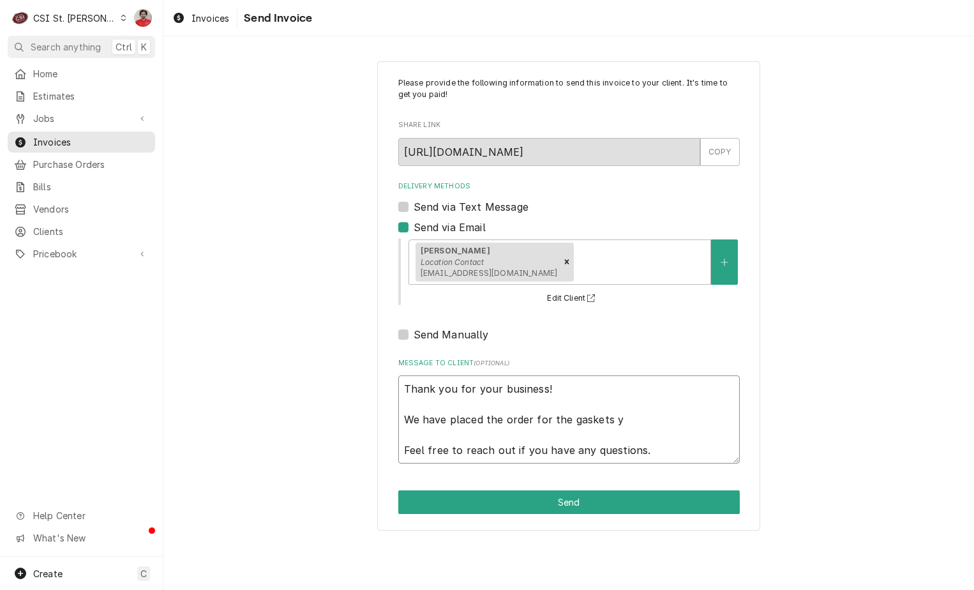
type textarea "x"
type textarea "Thank you for your business! We have placed the order for the gaskets yo Feel f…"
type textarea "x"
type textarea "Thank you for your business! We have placed the order for the gaskets you Feel …"
type textarea "x"
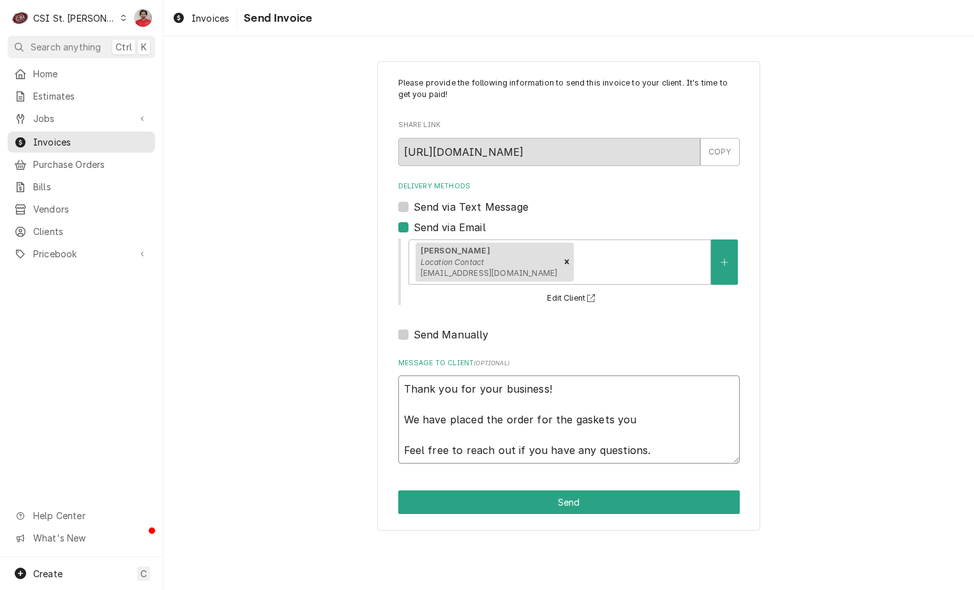
type textarea "Thank you for your business! We have placed the order for the gaskets you Feel …"
type textarea "x"
type textarea "Thank you for your business! We have placed the order for the gaskets you w Fee…"
type textarea "x"
type textarea "Thank you for your business! We have placed the order for the gaskets you we Fe…"
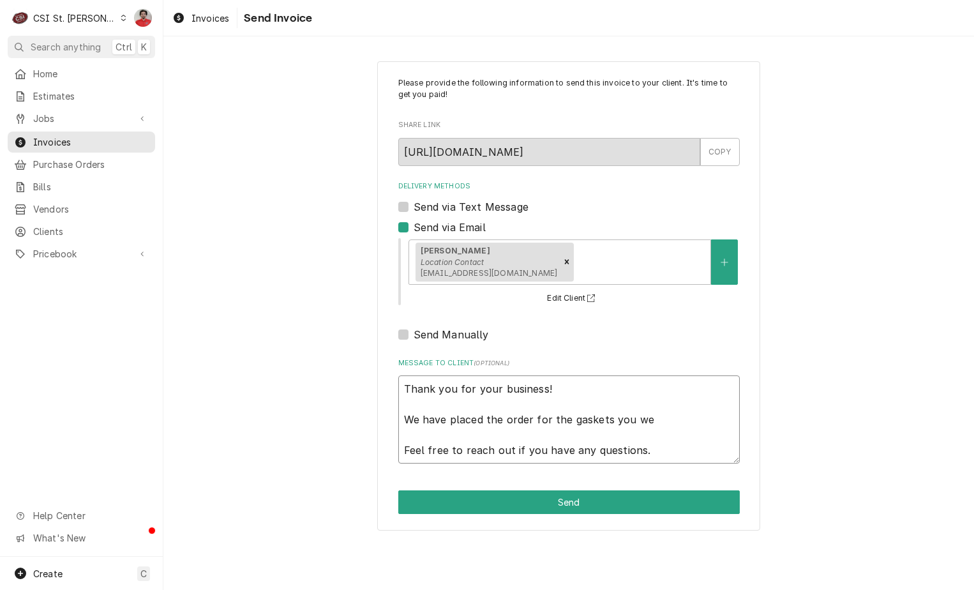
type textarea "x"
type textarea "Thank you for your business! We have placed the order for the gaskets you wer F…"
type textarea "x"
type textarea "Thank you for your business! We have placed the order for the gaskets you were …"
type textarea "x"
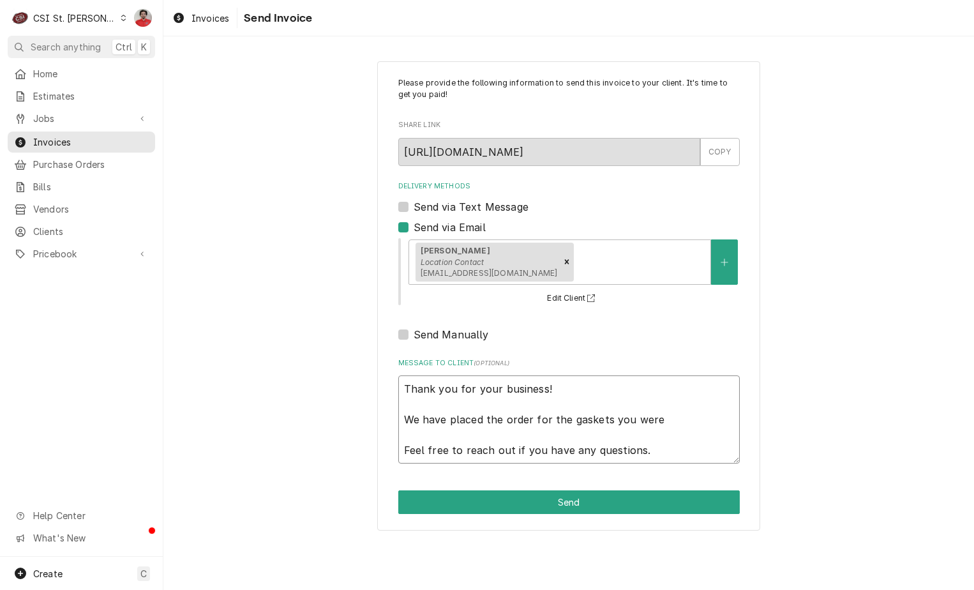
type textarea "Thank you for your business! We have placed the order for the gaskets you were …"
type textarea "x"
type textarea "Thank you for your business! We have placed the order for the gaskets you were …"
type textarea "x"
type textarea "Thank you for your business! We have placed the order for the gaskets you were …"
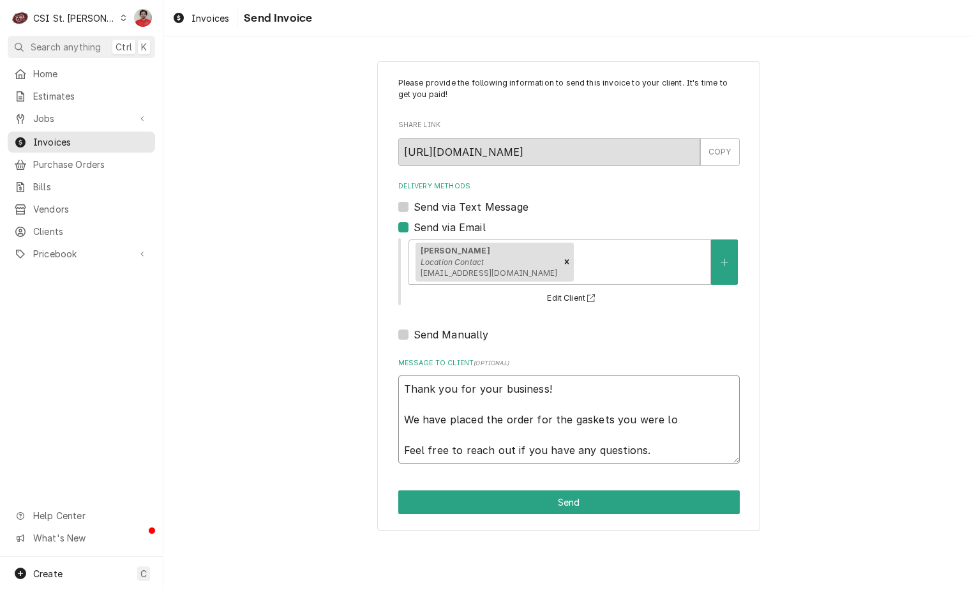
type textarea "x"
type textarea "Thank you for your business! We have placed the order for the gaskets you were …"
type textarea "x"
type textarea "Thank you for your business! We have placed the order for the gaskets you were …"
type textarea "x"
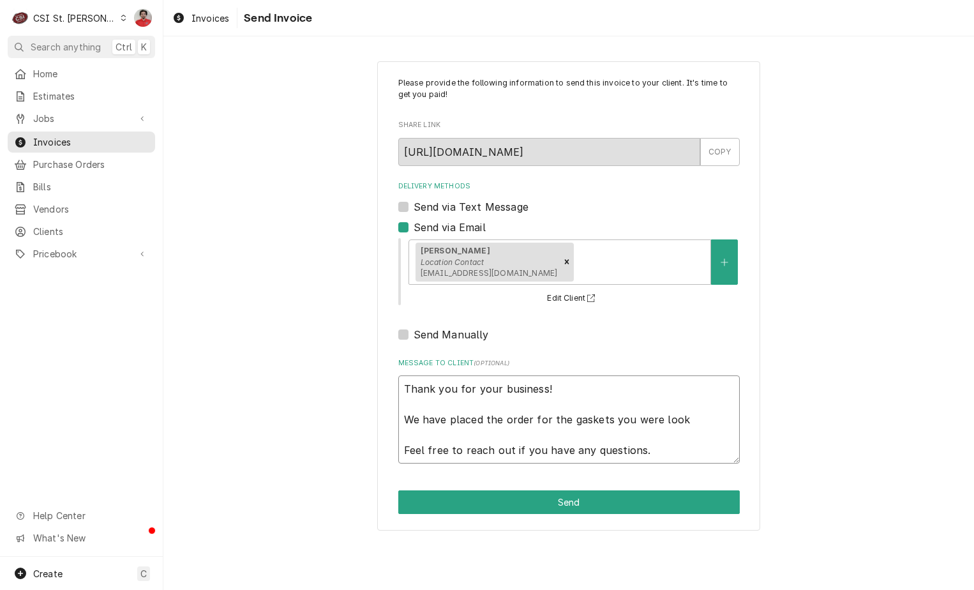
type textarea "Thank you for your business! We have placed the order for the gaskets you were …"
type textarea "x"
type textarea "Thank you for your business! We have placed the order for the gaskets you were …"
type textarea "x"
type textarea "Thank you for your business! We have placed the order for the gaskets you were …"
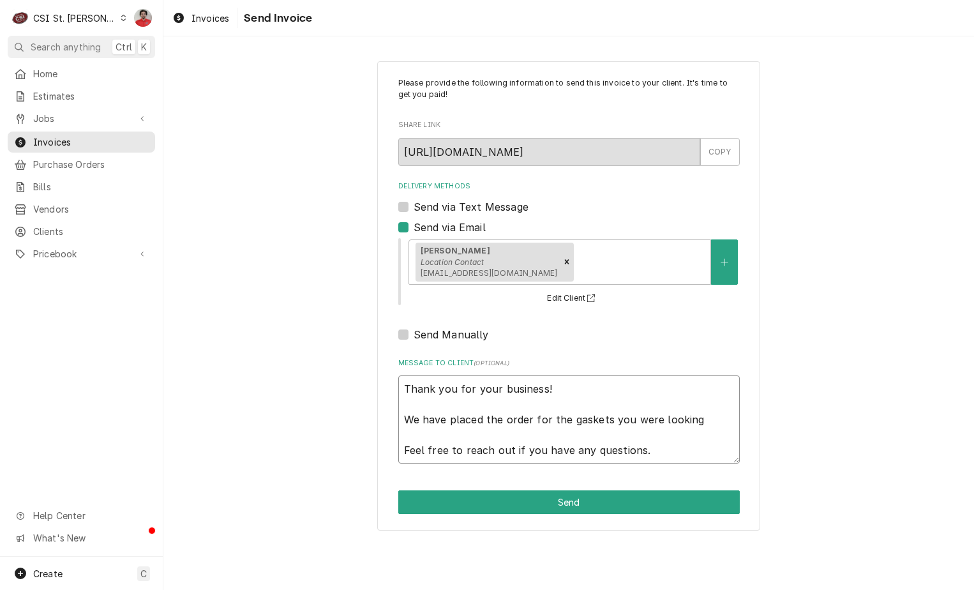
type textarea "x"
type textarea "Thank you for your business! We have placed the order for the gaskets you were …"
type textarea "x"
type textarea "Thank you for your business! We have placed the order for the gaskets you were …"
type textarea "x"
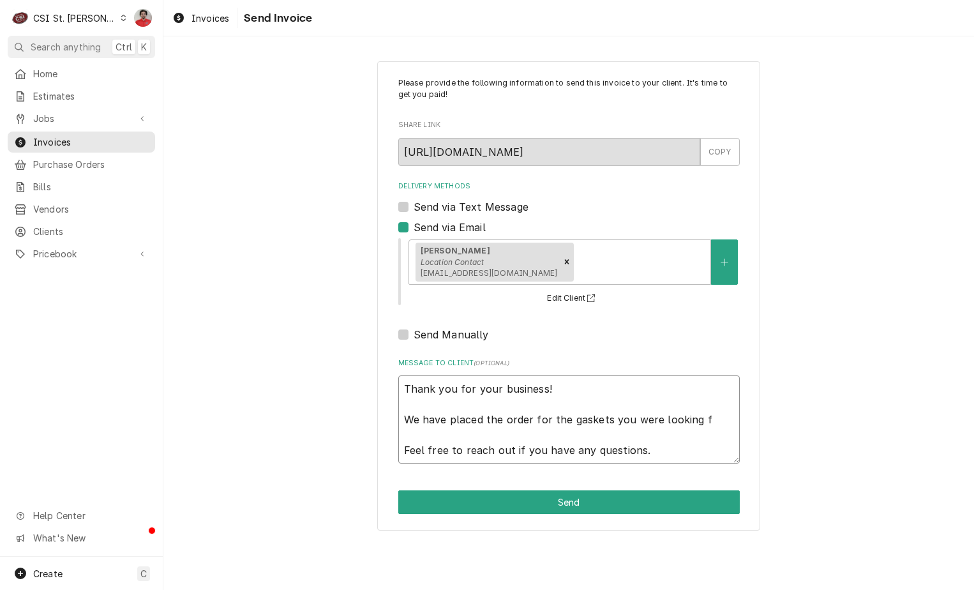
type textarea "Thank you for your business! We have placed the order for the gaskets you were …"
type textarea "x"
type textarea "Thank you for your business! We have placed the order for the gaskets you were …"
type textarea "x"
type textarea "Thank you for your business! We have placed the order for the gaskets you were …"
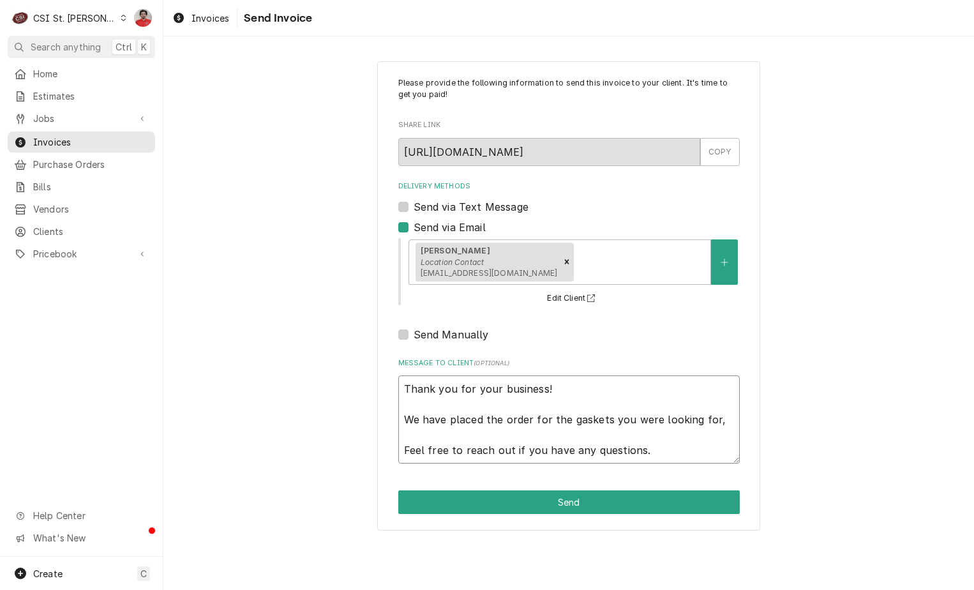
type textarea "x"
type textarea "Thank you for your business! We have placed the order for the gaskets you were …"
type textarea "x"
type textarea "Thank you for your business! We have placed the order for the gaskets you were …"
type textarea "x"
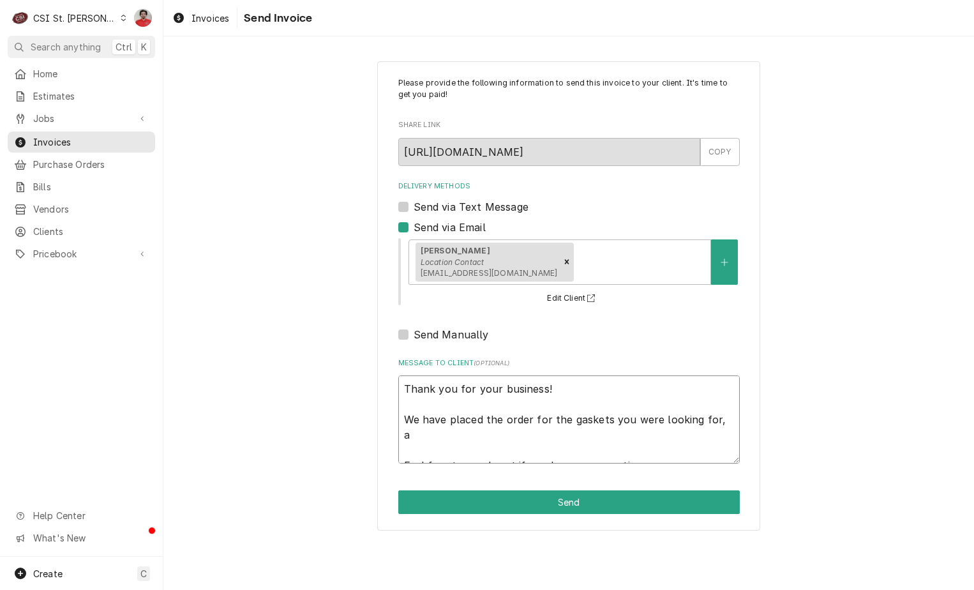
type textarea "Thank you for your business! We have placed the order for the gaskets you were …"
type textarea "x"
type textarea "Thank you for your business! We have placed the order for the gaskets you were …"
type textarea "x"
type textarea "Thank you for your business! We have placed the order for the gaskets you were …"
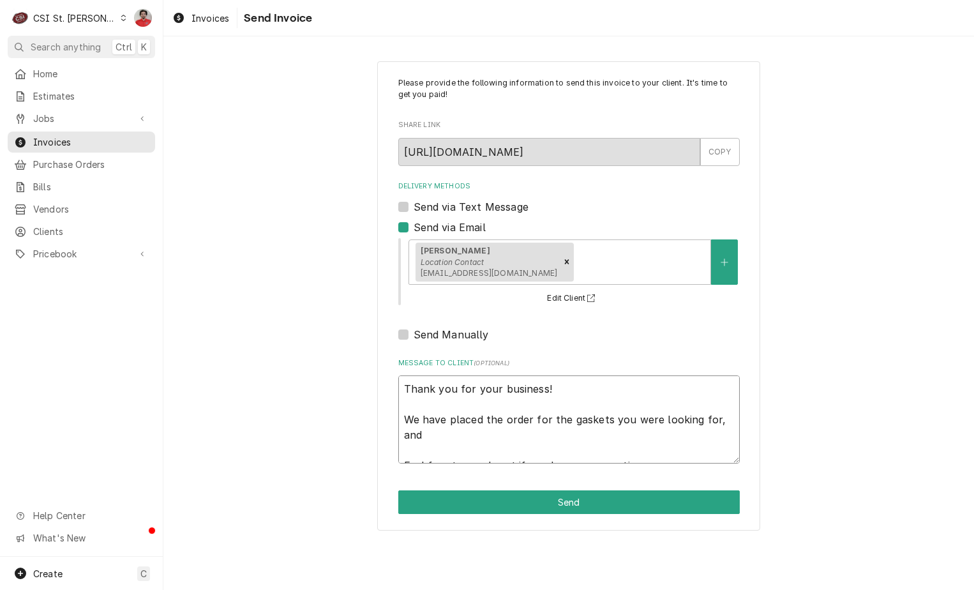
type textarea "x"
type textarea "Thank you for your business! We have placed the order for the gaskets you were …"
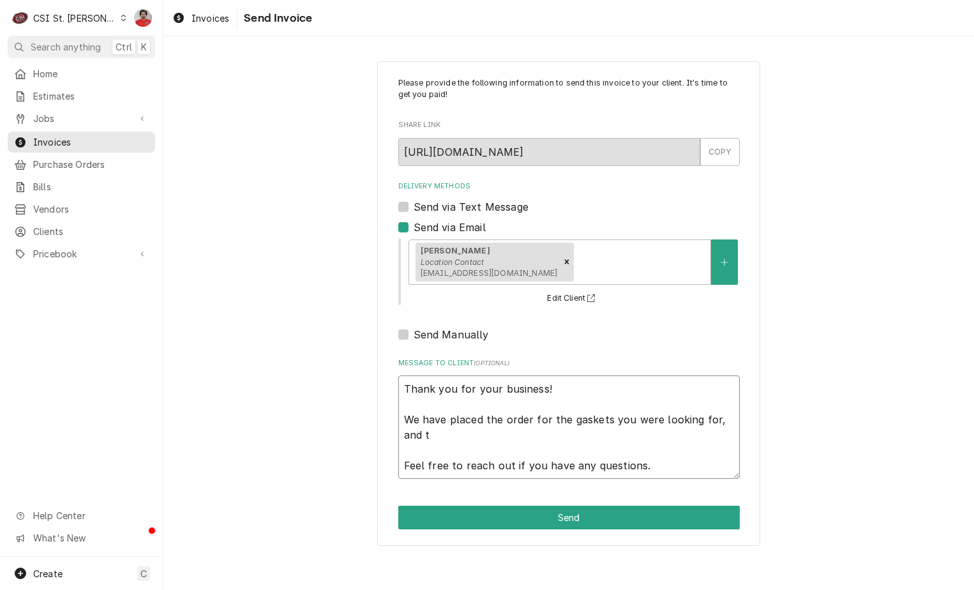
type textarea "x"
type textarea "Thank you for your business! We have placed the order for the gaskets you were …"
type textarea "x"
type textarea "Thank you for your business! We have placed the order for the gaskets you were …"
type textarea "x"
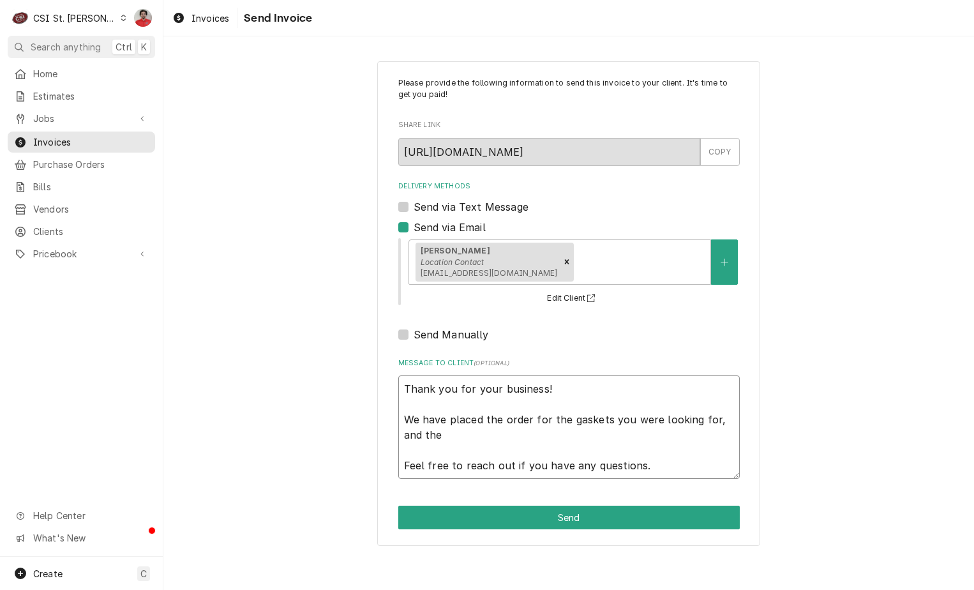
type textarea "Thank you for your business! We have placed the order for the gaskets you were …"
type textarea "x"
type textarea "Thank you for your business! We have placed the order for the gaskets you were …"
type textarea "x"
type textarea "Thank you for your business! We have placed the order for the gaskets you were …"
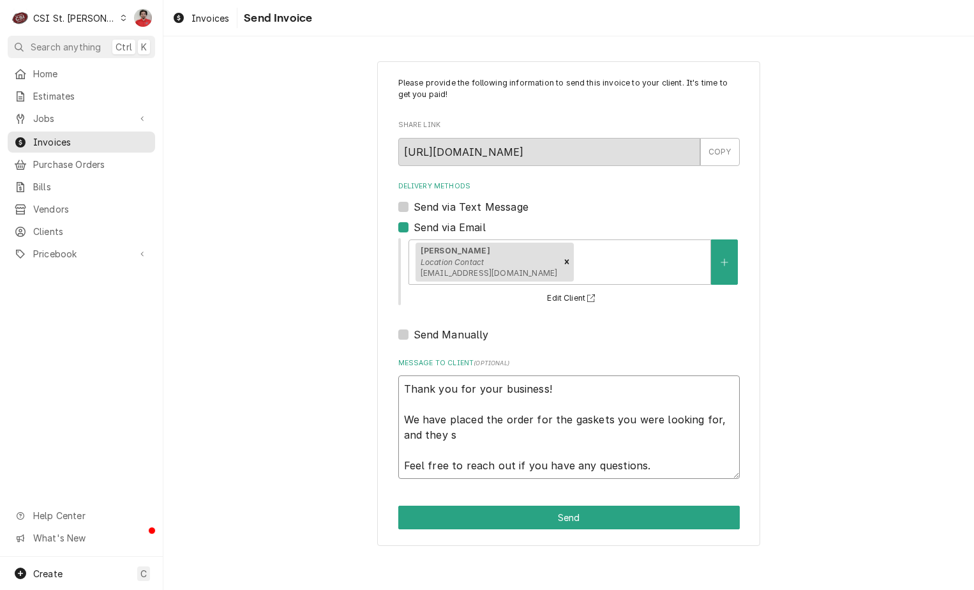
type textarea "x"
type textarea "Thank you for your business! We have placed the order for the gaskets you were …"
type textarea "x"
type textarea "Thank you for your business! We have placed the order for the gaskets you were …"
type textarea "x"
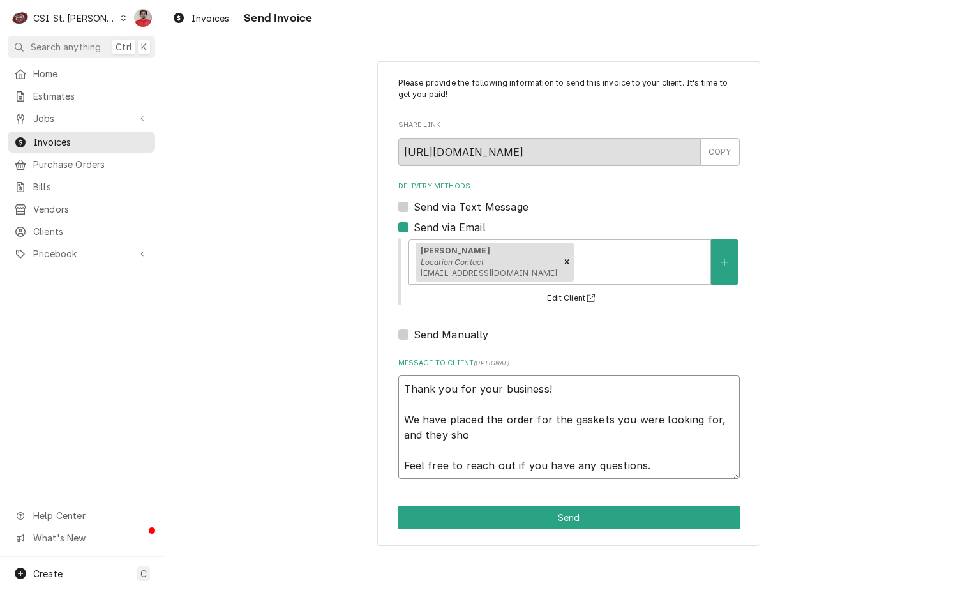
type textarea "Thank you for your business! We have placed the order for the gaskets you were …"
type textarea "x"
type textarea "Thank you for your business! We have placed the order for the gaskets you were …"
type textarea "x"
type textarea "Thank you for your business! We have placed the order for the gaskets you were …"
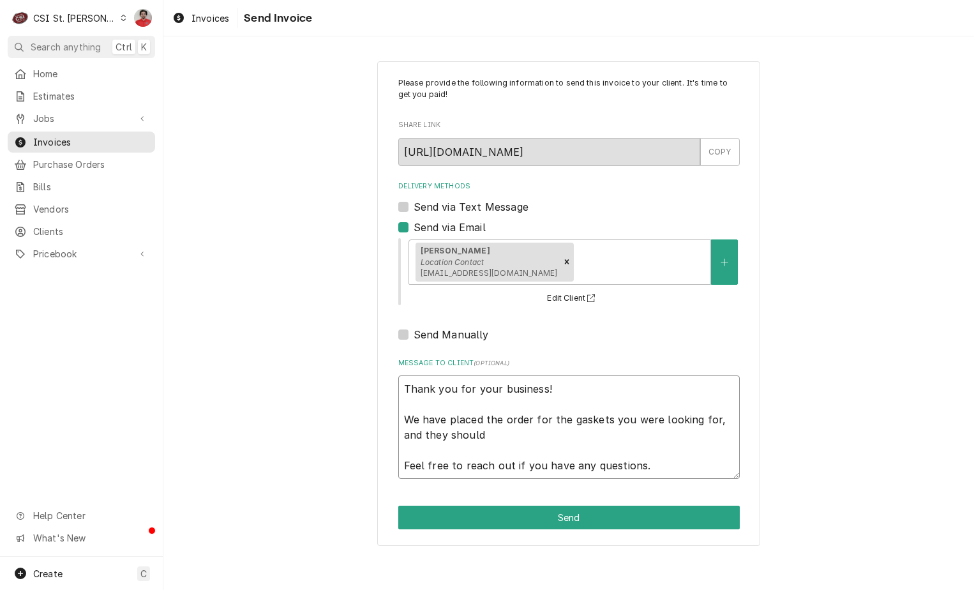
type textarea "x"
type textarea "Thank you for your business! We have placed the order for the gaskets you were …"
type textarea "x"
type textarea "Thank you for your business! We have placed the order for the gaskets you were …"
type textarea "x"
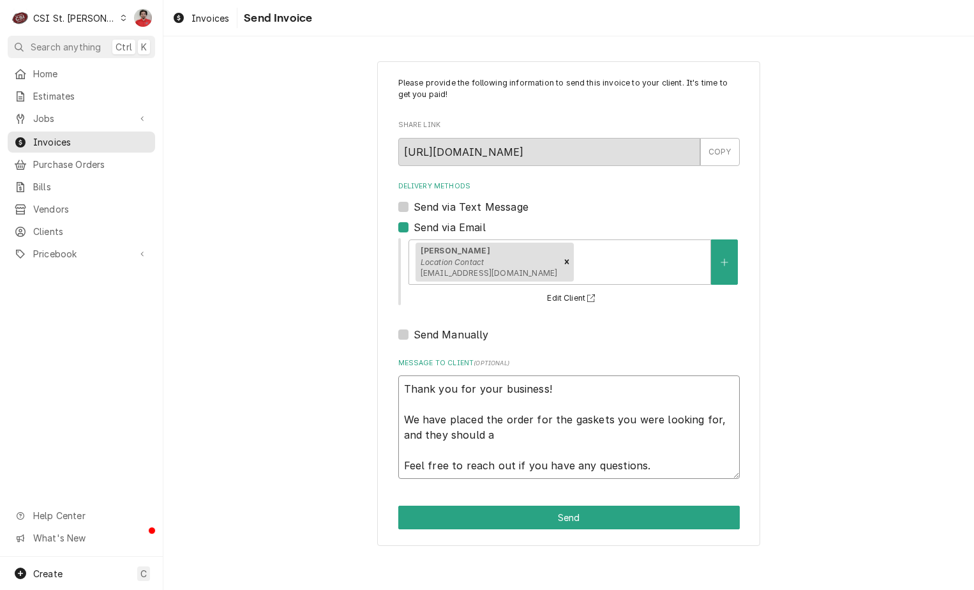
type textarea "Thank you for your business! We have placed the order for the gaskets you were …"
type textarea "x"
type textarea "Thank you for your business! We have placed the order for the gaskets you were …"
type textarea "x"
type textarea "Thank you for your business! We have placed the order for the gaskets you were …"
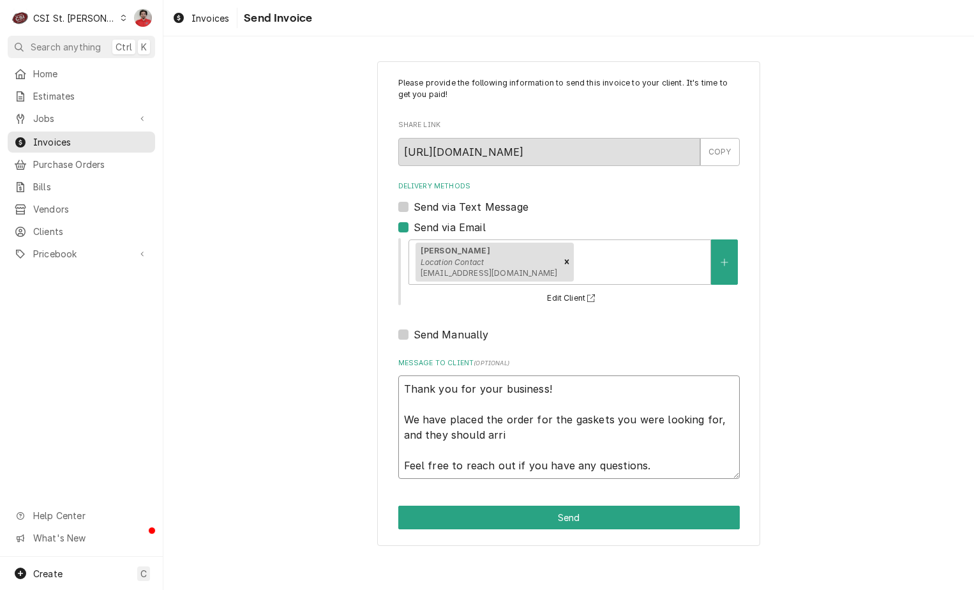
type textarea "x"
type textarea "Thank you for your business! We have placed the order for the gaskets you were …"
type textarea "x"
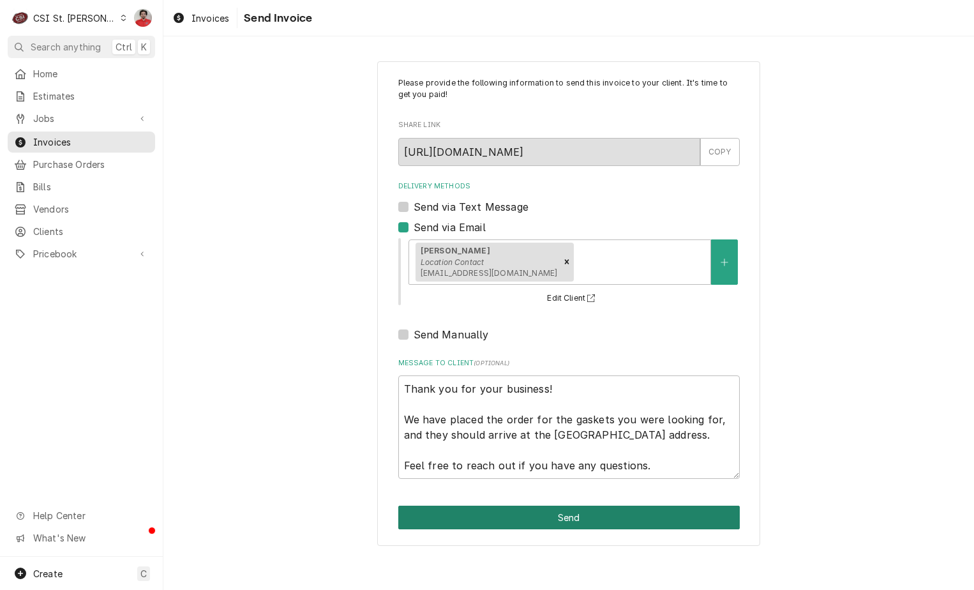
click at [603, 516] on button "Send" at bounding box center [568, 518] width 341 height 24
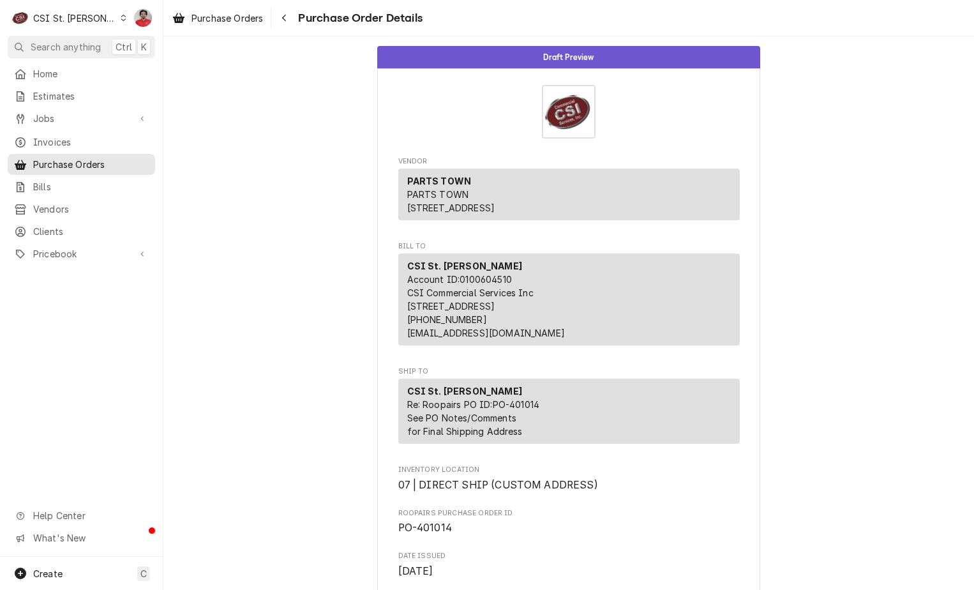
scroll to position [726, 0]
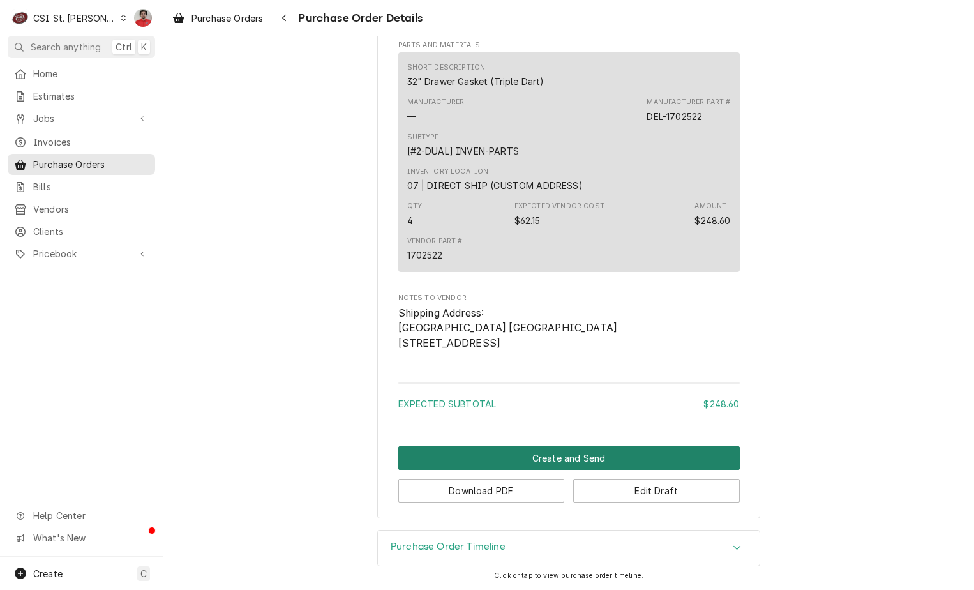
click at [534, 467] on button "Create and Send" at bounding box center [568, 458] width 341 height 24
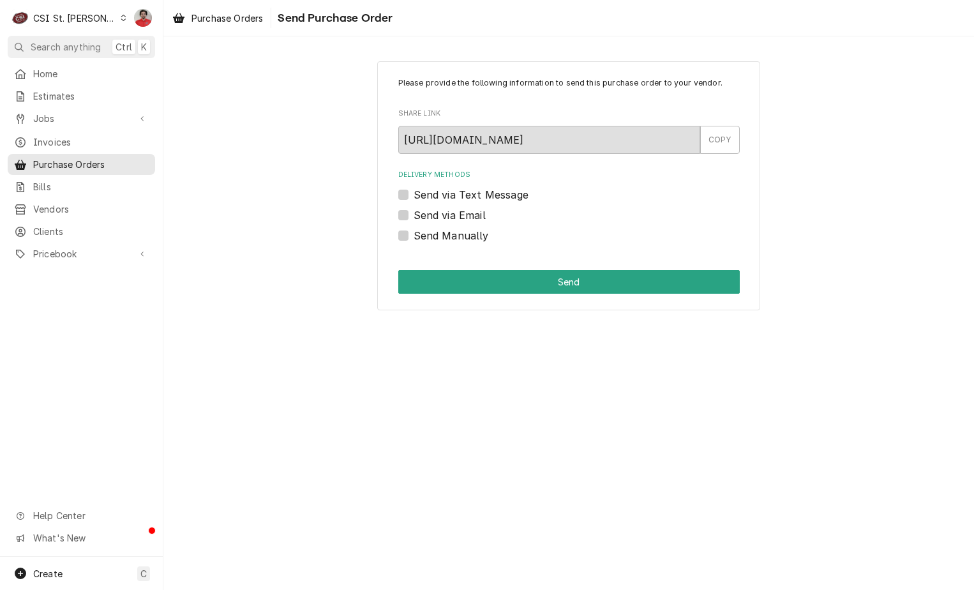
click at [437, 234] on label "Send Manually" at bounding box center [451, 235] width 75 height 15
click at [437, 234] on input "Send Manually" at bounding box center [584, 242] width 341 height 28
checkbox input "true"
click at [469, 218] on label "Send via Email" at bounding box center [450, 214] width 72 height 15
click at [469, 218] on input "Send via Email" at bounding box center [584, 221] width 341 height 28
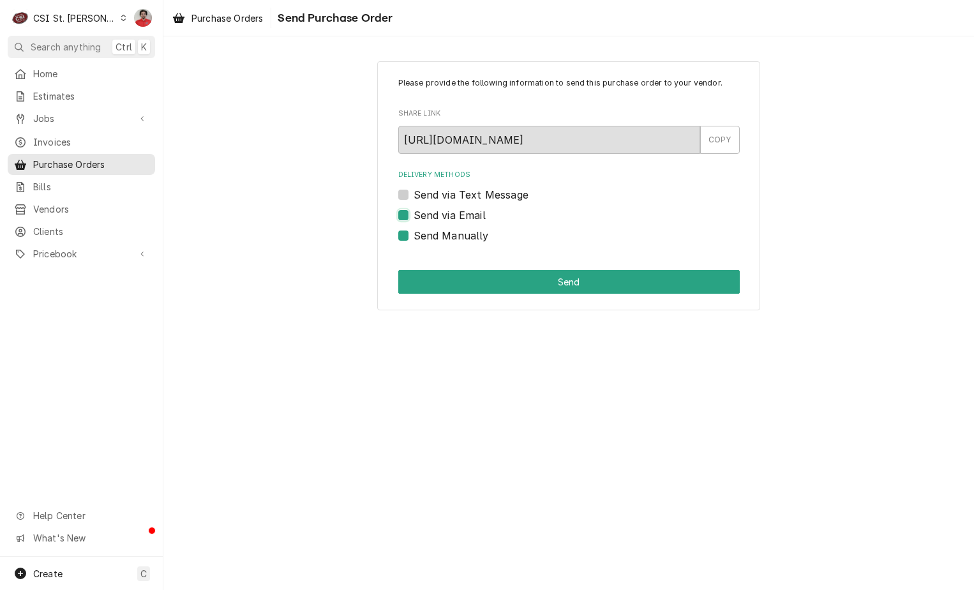
checkbox input "true"
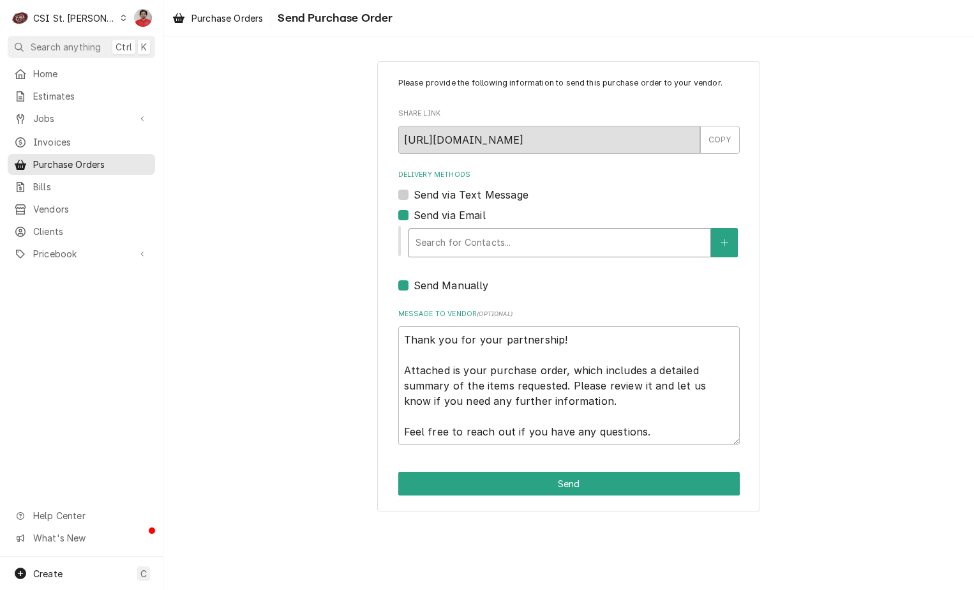
click at [485, 246] on div "Delivery Methods" at bounding box center [560, 242] width 289 height 23
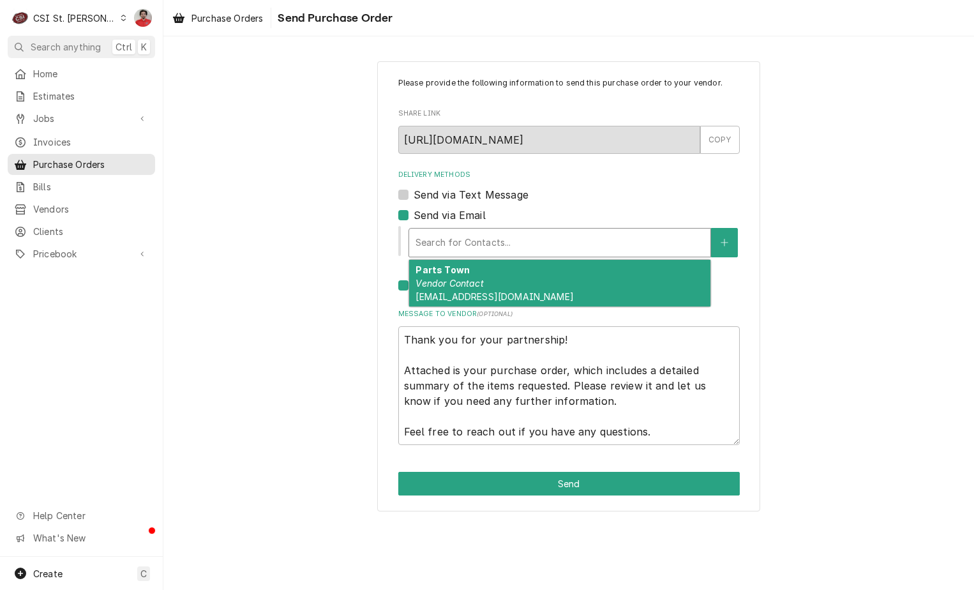
type textarea "x"
type input "N"
type textarea "x"
type input "Ni"
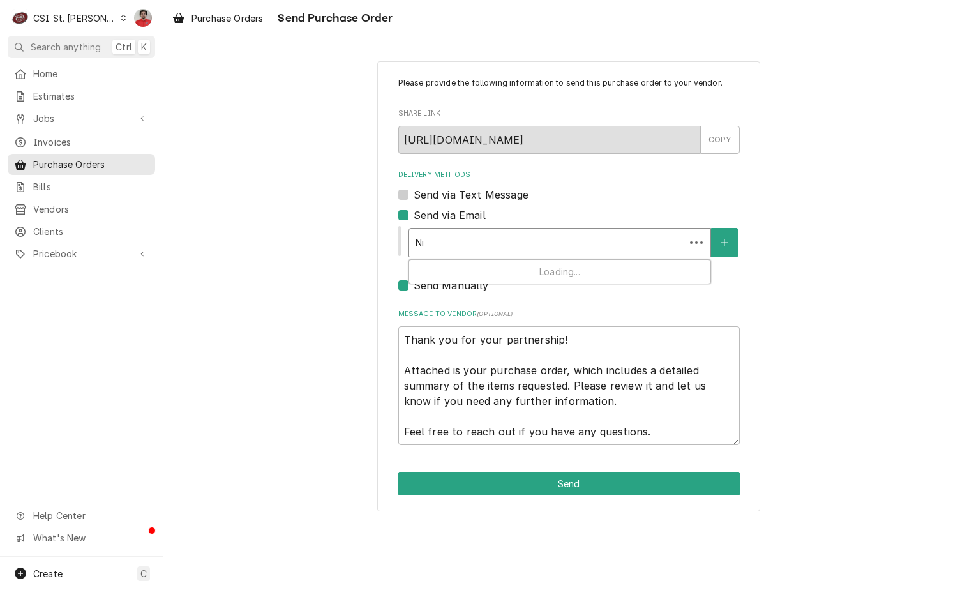
type textarea "x"
type input "Nic"
type textarea "x"
type input "[PERSON_NAME]"
type textarea "x"
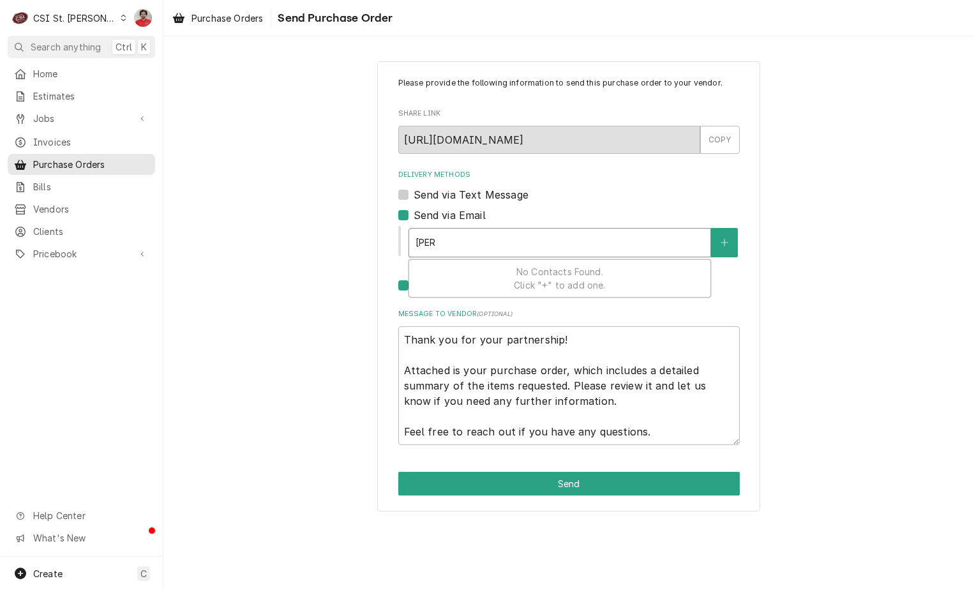
type input "NickF"
type textarea "x"
type input "NickF@"
type textarea "x"
type input "NickF@C"
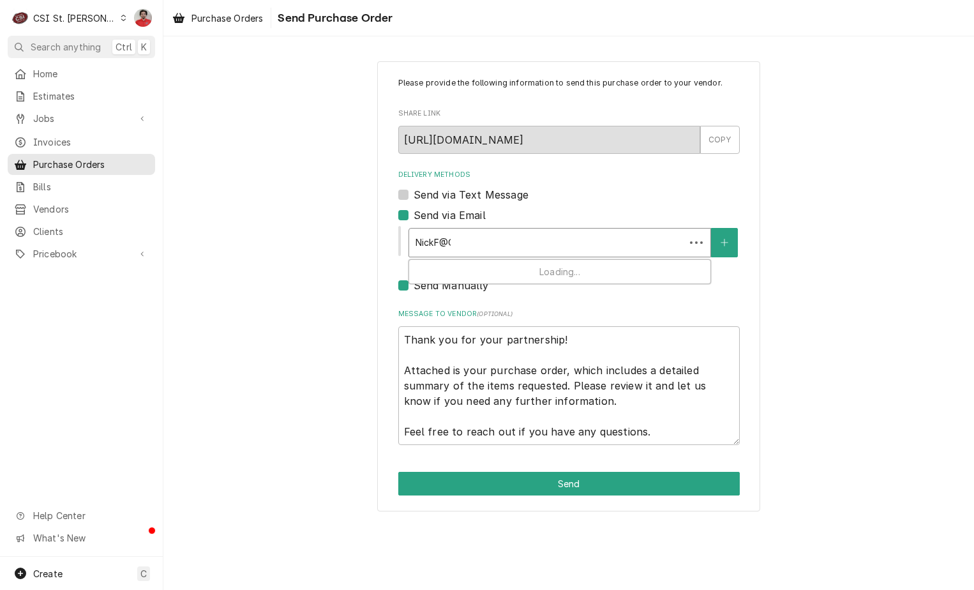
type textarea "x"
type input "NickF@CS"
type textarea "x"
type input "NickF@CSI"
type textarea "x"
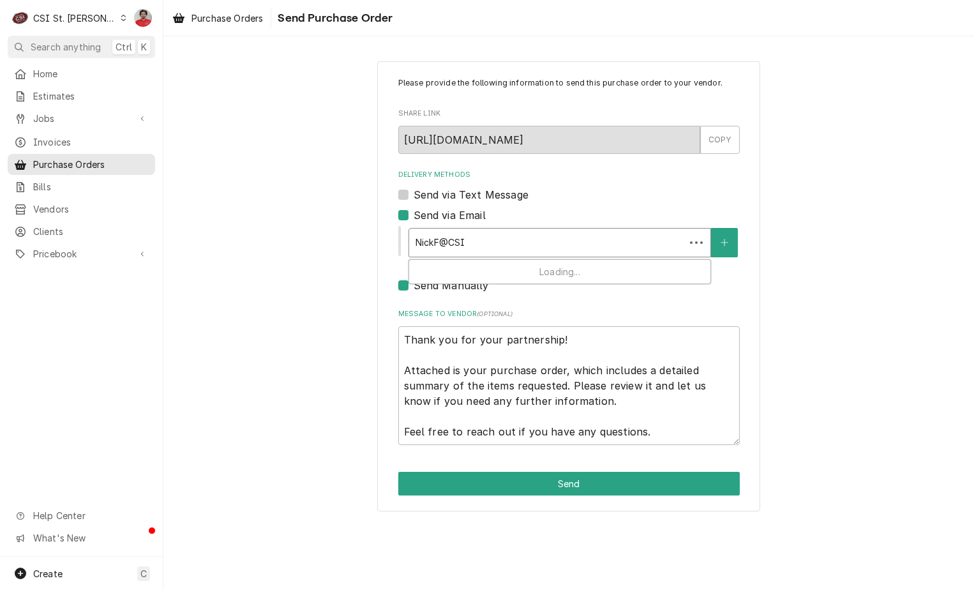
type input "NickF@CSI1"
type textarea "x"
type input "NickF@CSI1."
type textarea "x"
type input "NickF@CSI1.c"
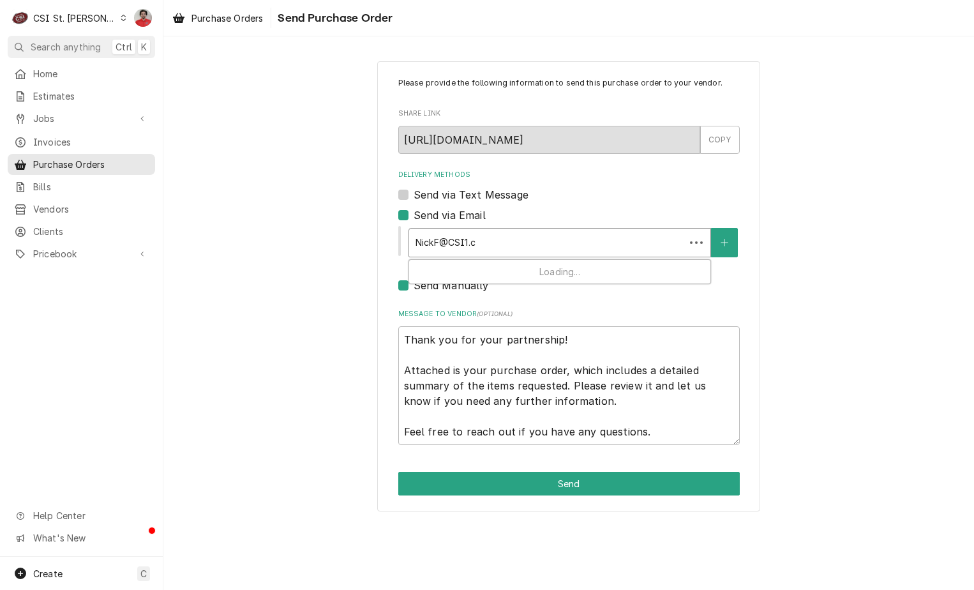
type textarea "x"
type input "[EMAIL_ADDRESS][DOMAIN_NAME]"
type textarea "x"
type input "[EMAIL_ADDRESS][DOMAIN_NAME]"
click at [734, 244] on button "Delivery Methods" at bounding box center [724, 242] width 27 height 29
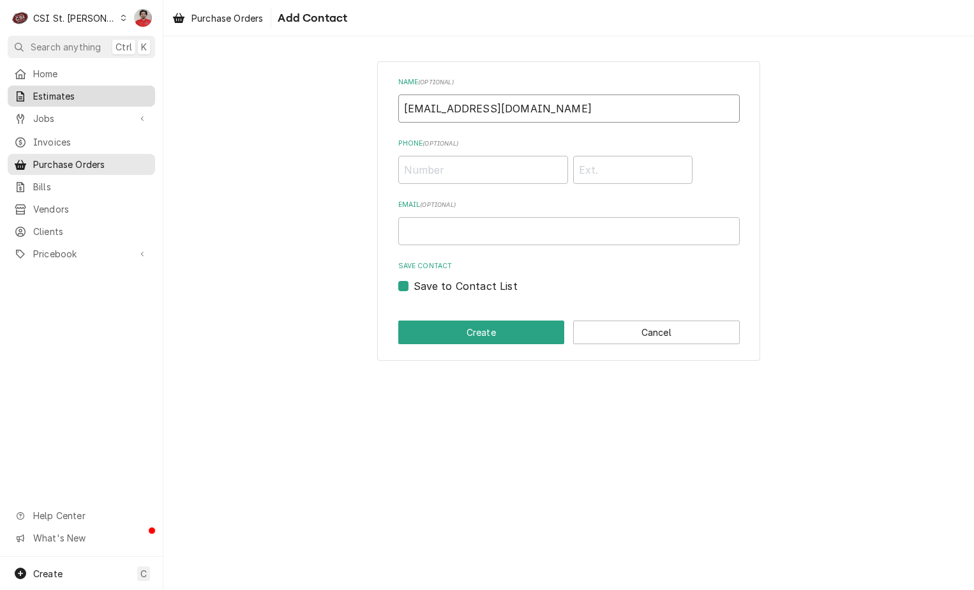
drag, startPoint x: 504, startPoint y: 104, endPoint x: 38, endPoint y: 96, distance: 466.7
click at [38, 96] on div "C CSI St. Louis NF Search anything Ctrl K Home Estimates Jobs Jobs Job Series I…" at bounding box center [487, 295] width 974 height 590
paste input "[EMAIL_ADDRESS][DOMAIN_NAME]"
type input "[EMAIL_ADDRESS][DOMAIN_NAME]"
click at [458, 233] on input "Email ( optional )" at bounding box center [568, 231] width 341 height 28
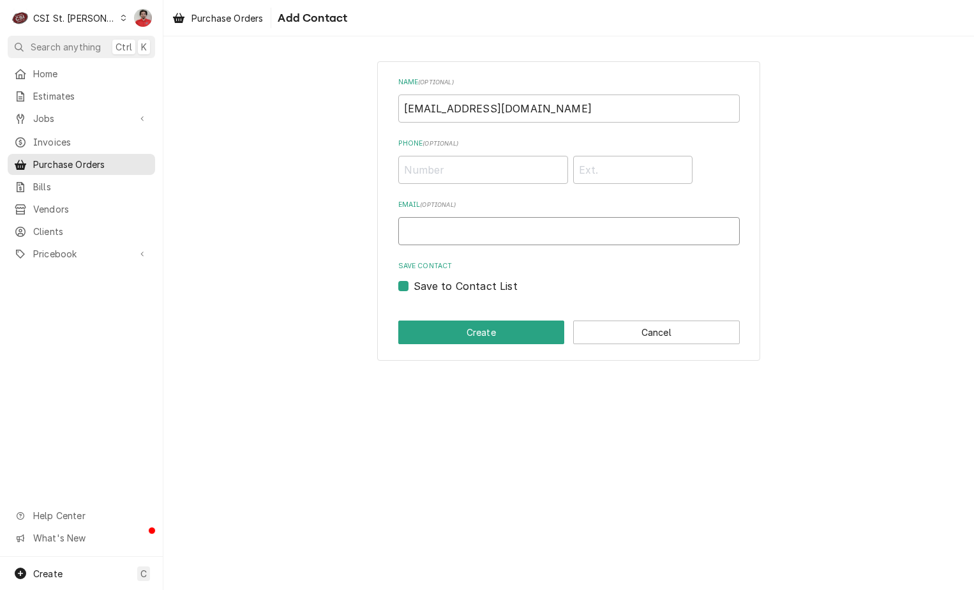
paste input "[EMAIL_ADDRESS][DOMAIN_NAME]"
type input "[EMAIL_ADDRESS][DOMAIN_NAME]"
click at [746, 411] on div "Name ( optional ) [EMAIL_ADDRESS][DOMAIN_NAME] Phone ( optional ) Email ( optio…" at bounding box center [568, 312] width 811 height 553
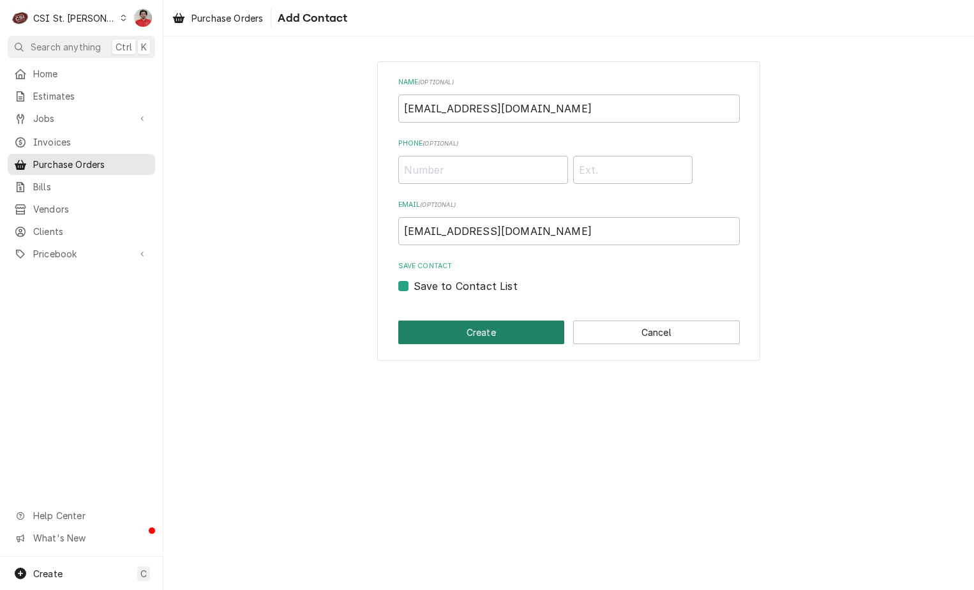
click at [460, 331] on button "Create" at bounding box center [481, 332] width 167 height 24
type textarea "x"
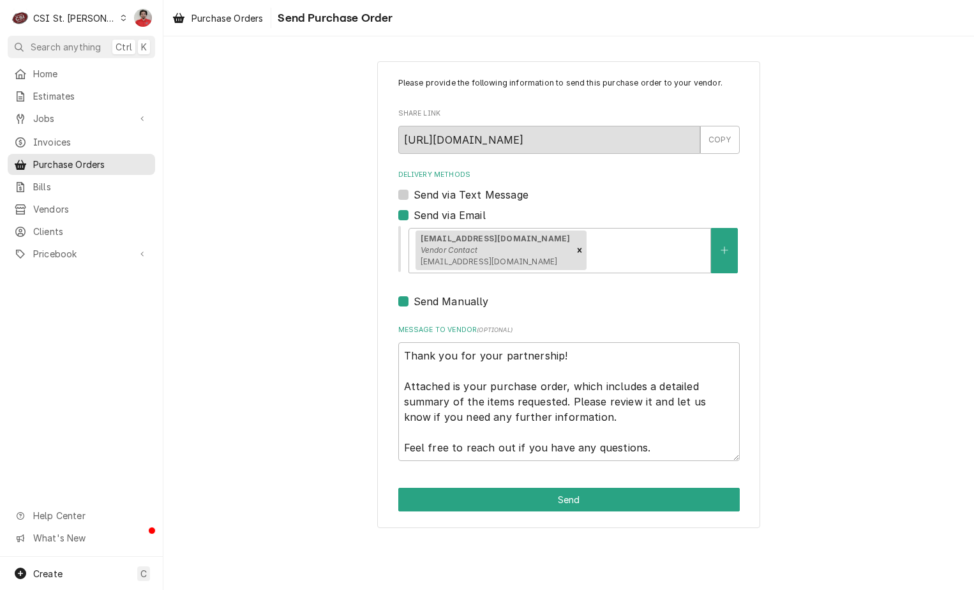
click at [414, 301] on label "Send Manually" at bounding box center [451, 301] width 75 height 15
click at [414, 301] on input "Send Manually" at bounding box center [584, 308] width 341 height 28
checkbox input "false"
type textarea "x"
click at [414, 299] on label "Send Manually" at bounding box center [451, 301] width 75 height 15
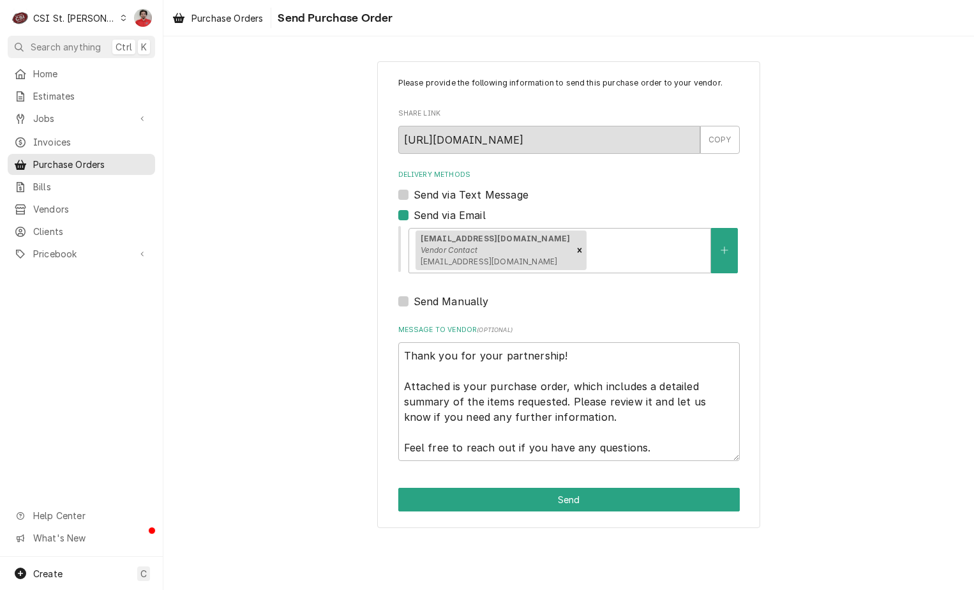
click at [414, 299] on input "Send Manually" at bounding box center [584, 308] width 341 height 28
checkbox input "true"
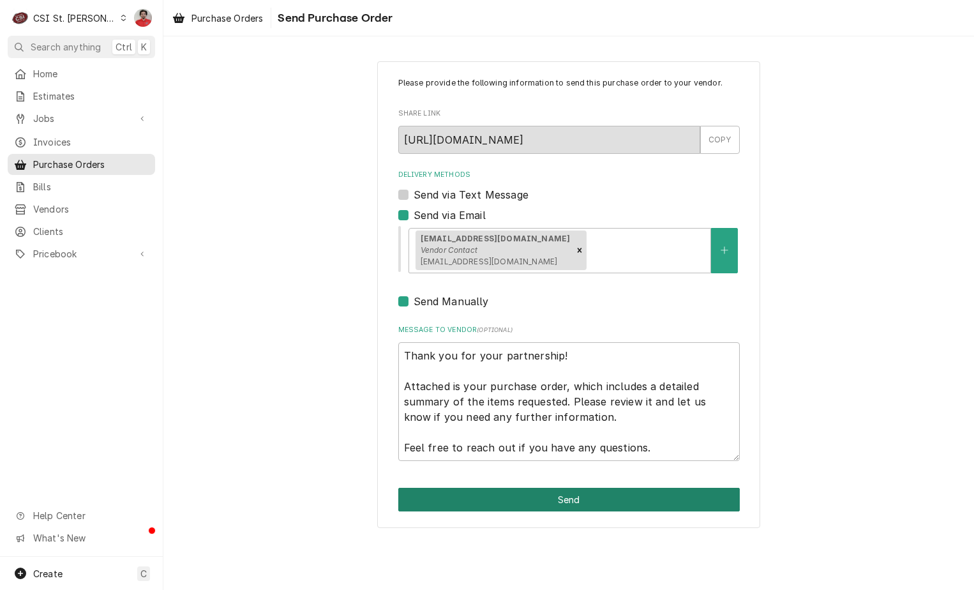
click at [587, 507] on button "Send" at bounding box center [568, 500] width 341 height 24
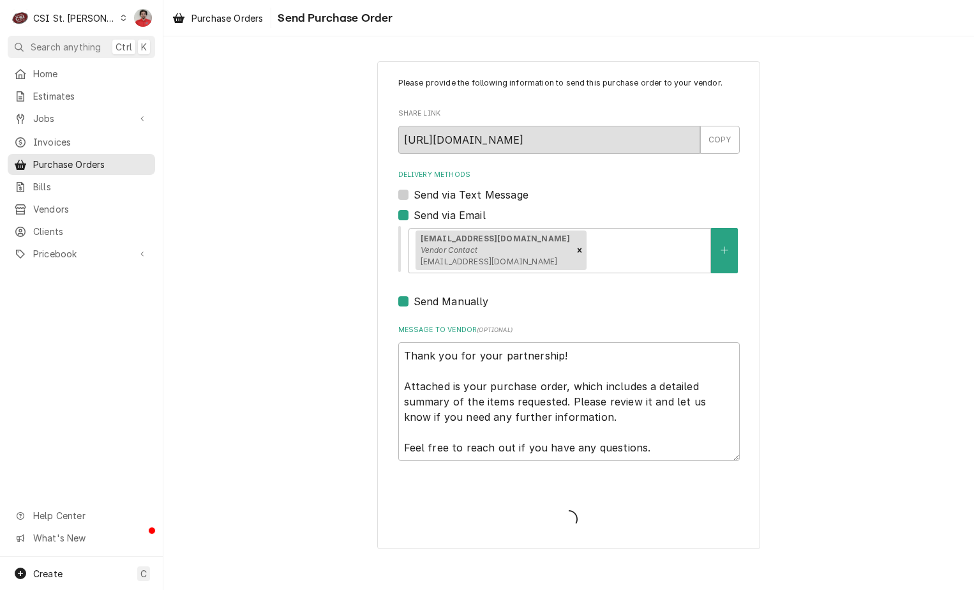
type textarea "x"
